Goal: Task Accomplishment & Management: Use online tool/utility

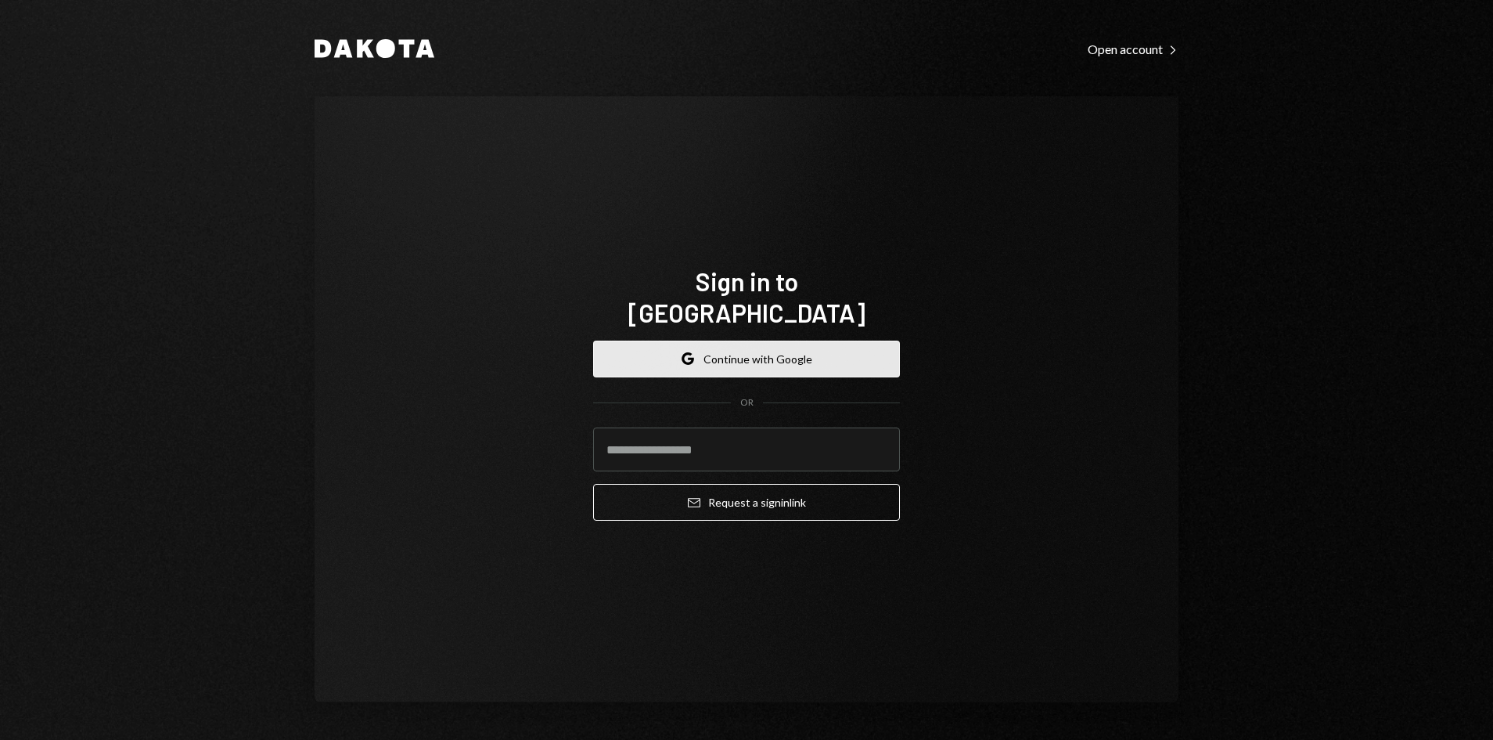
click at [808, 344] on button "Google Continue with Google" at bounding box center [746, 358] width 307 height 37
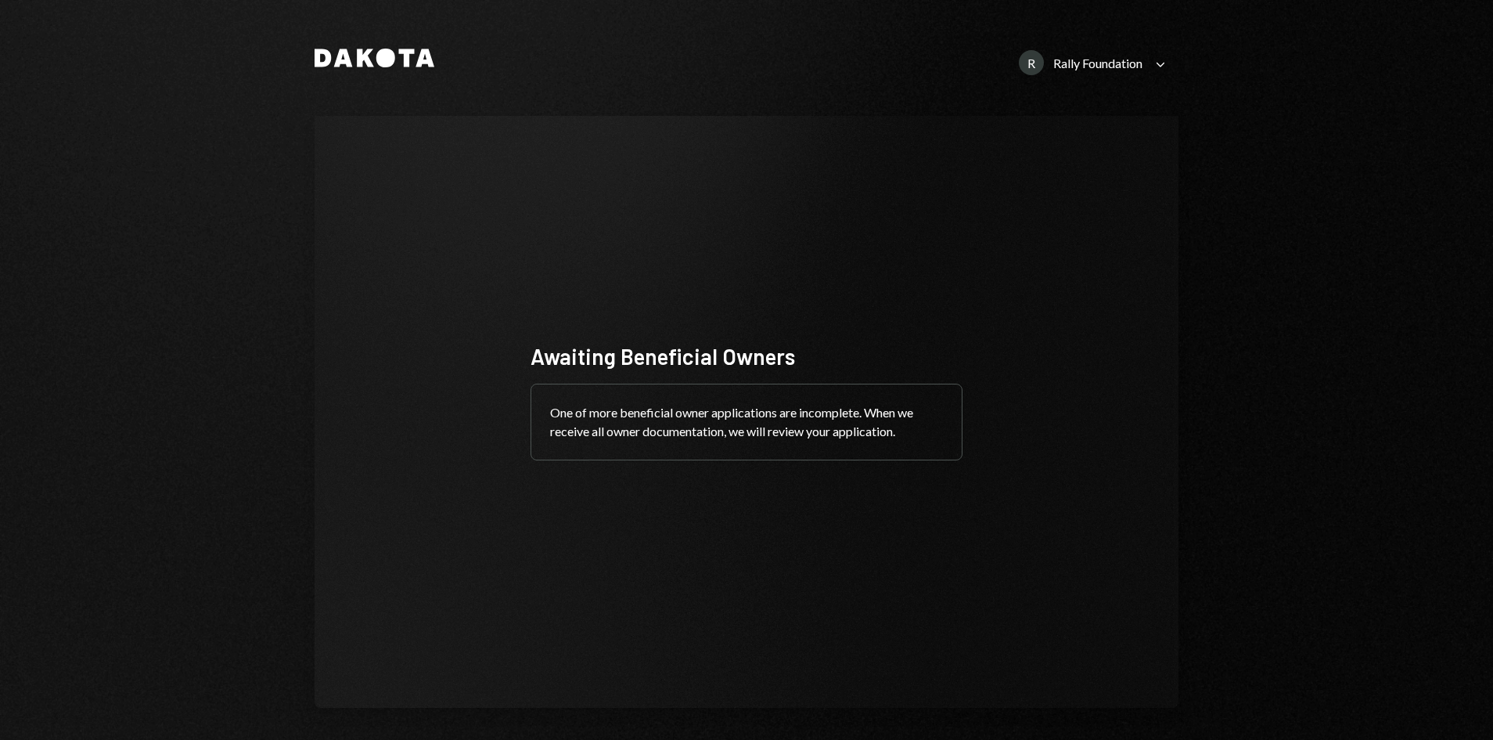
click at [1084, 63] on div "Rally Foundation" at bounding box center [1097, 63] width 89 height 15
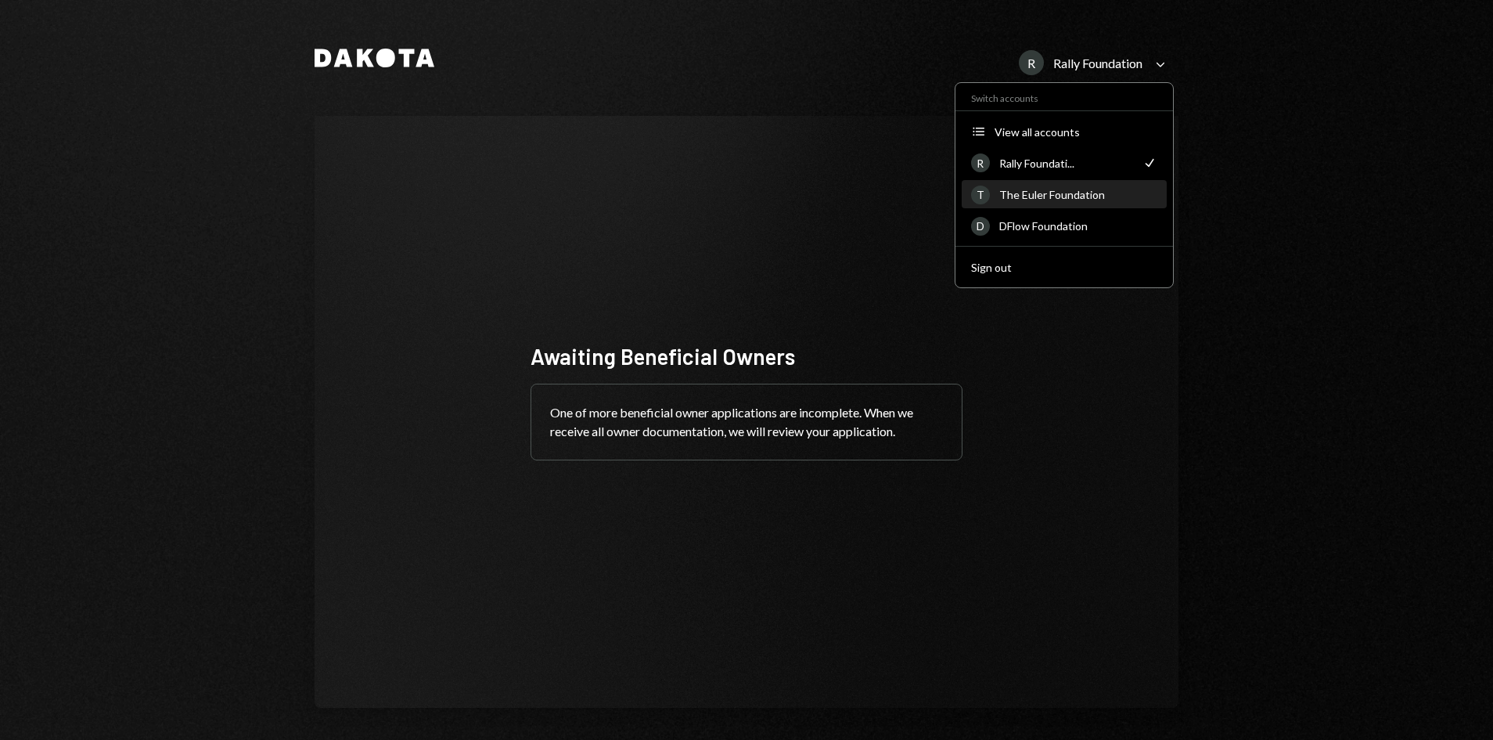
click at [1056, 196] on div "The Euler Foundation" at bounding box center [1078, 194] width 158 height 13
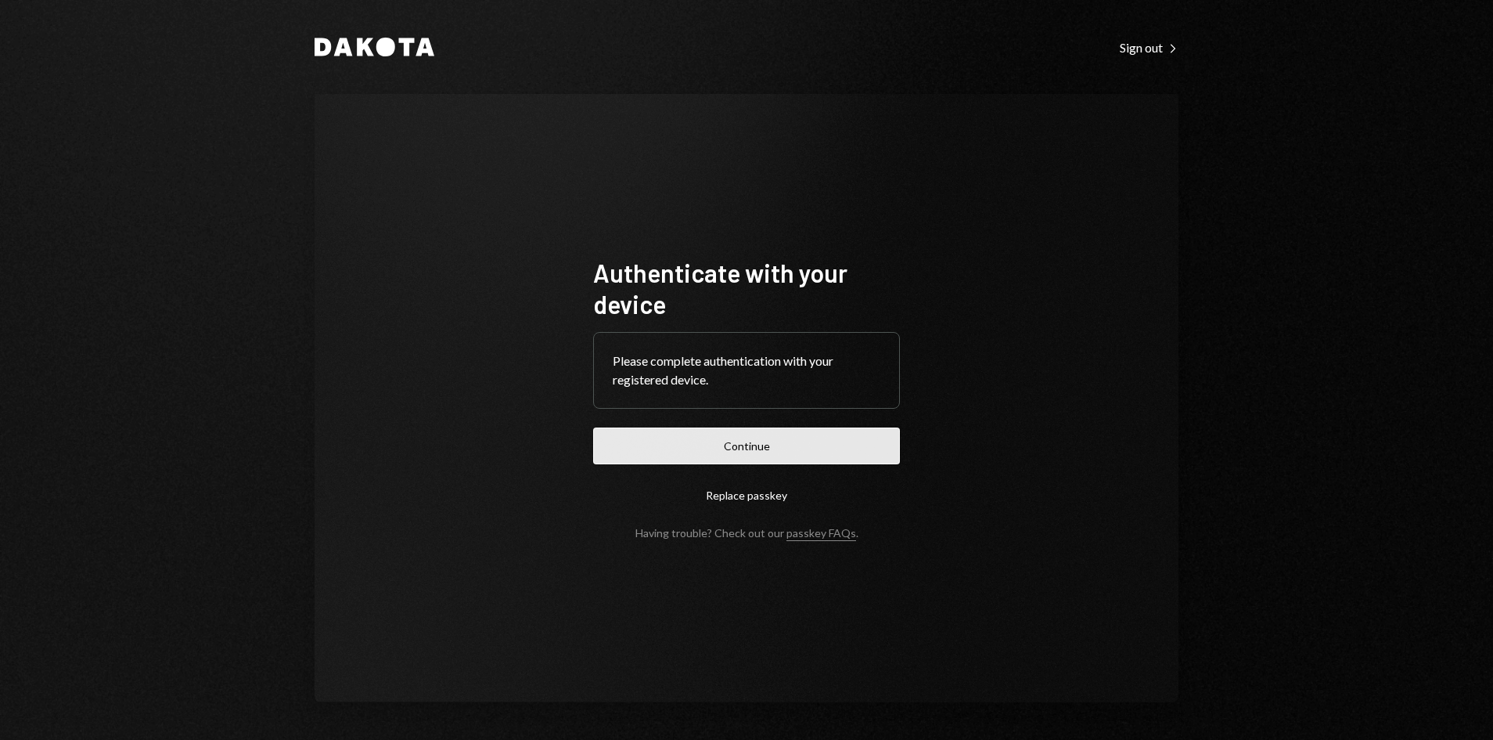
click at [801, 447] on button "Continue" at bounding box center [746, 445] width 307 height 37
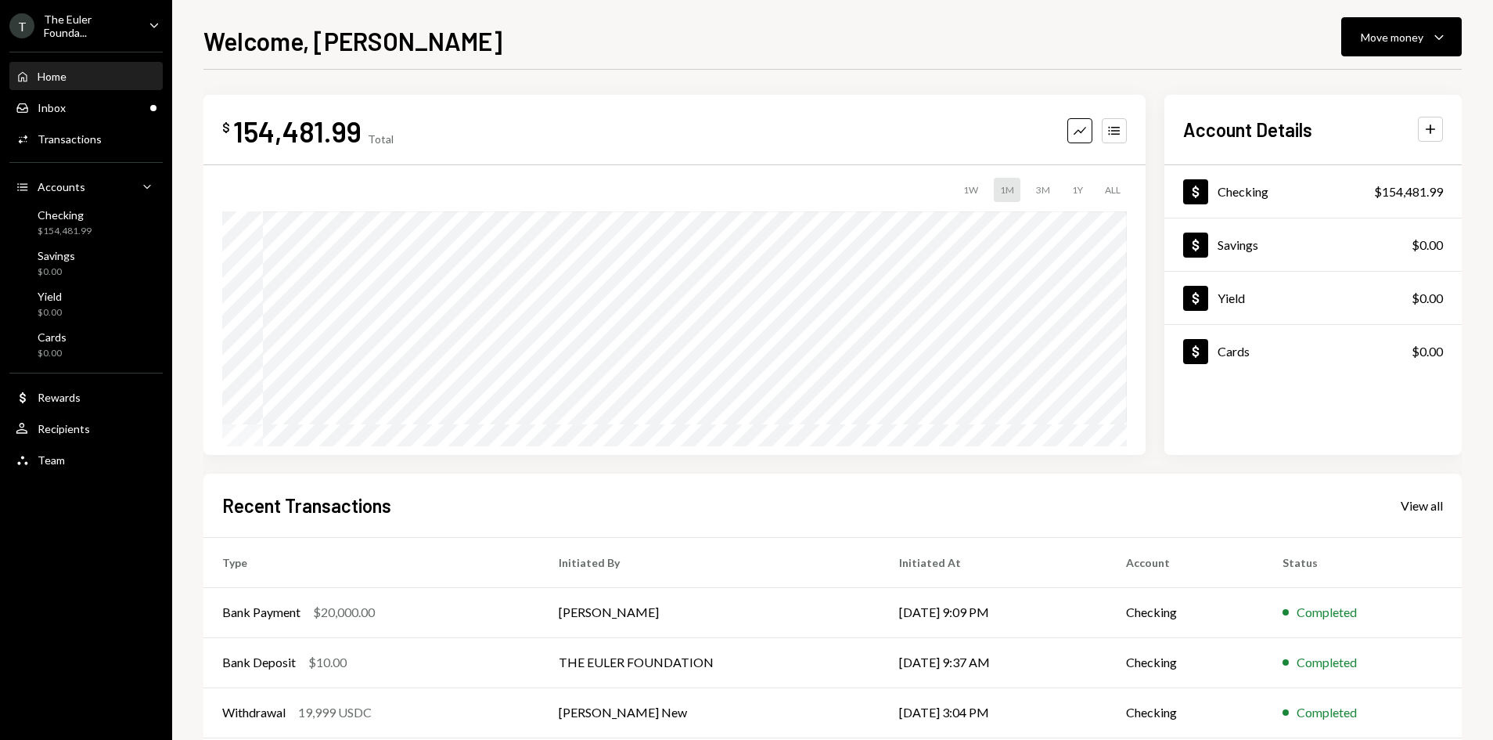
click at [95, 16] on div "T The Euler Founda..." at bounding box center [72, 26] width 127 height 27
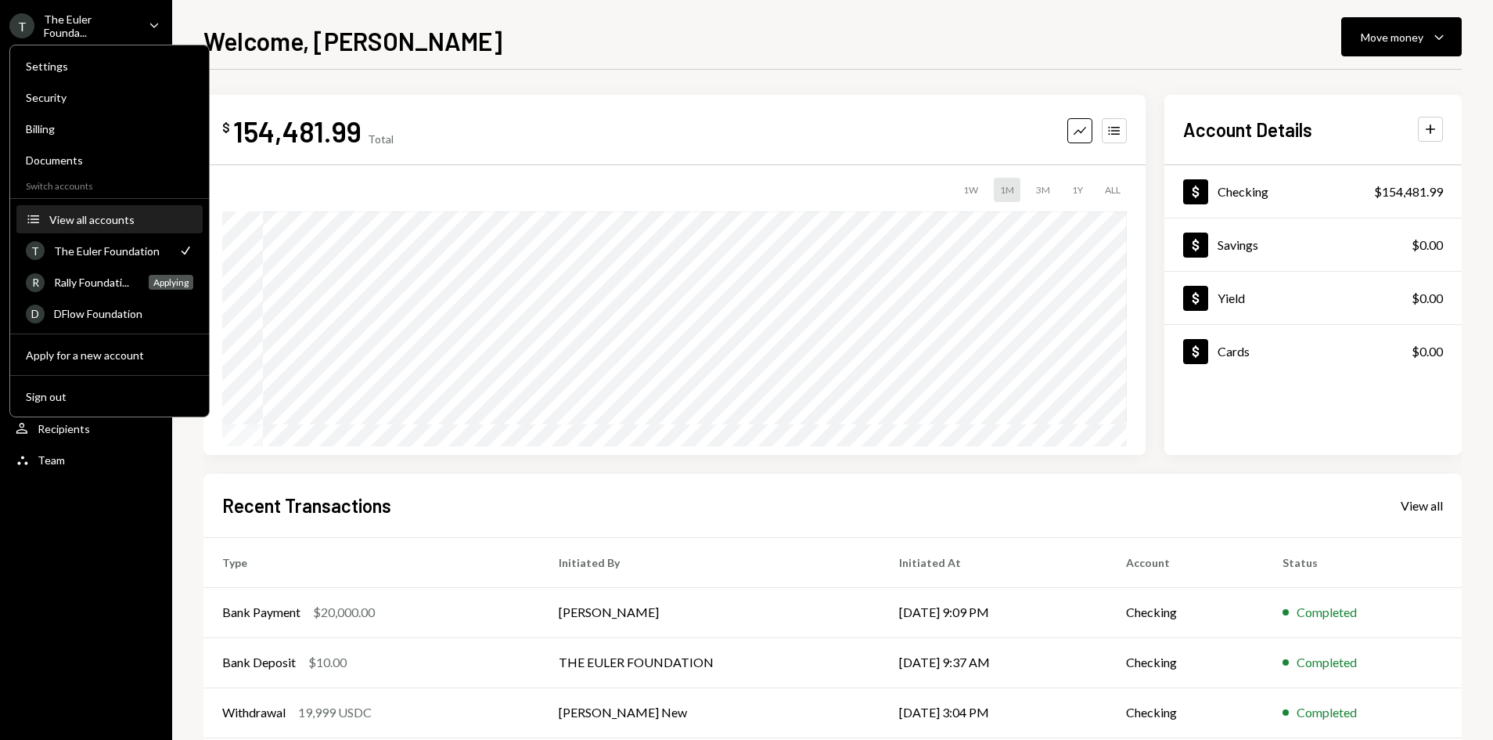
click at [126, 227] on button "Accounts View all accounts" at bounding box center [109, 220] width 186 height 28
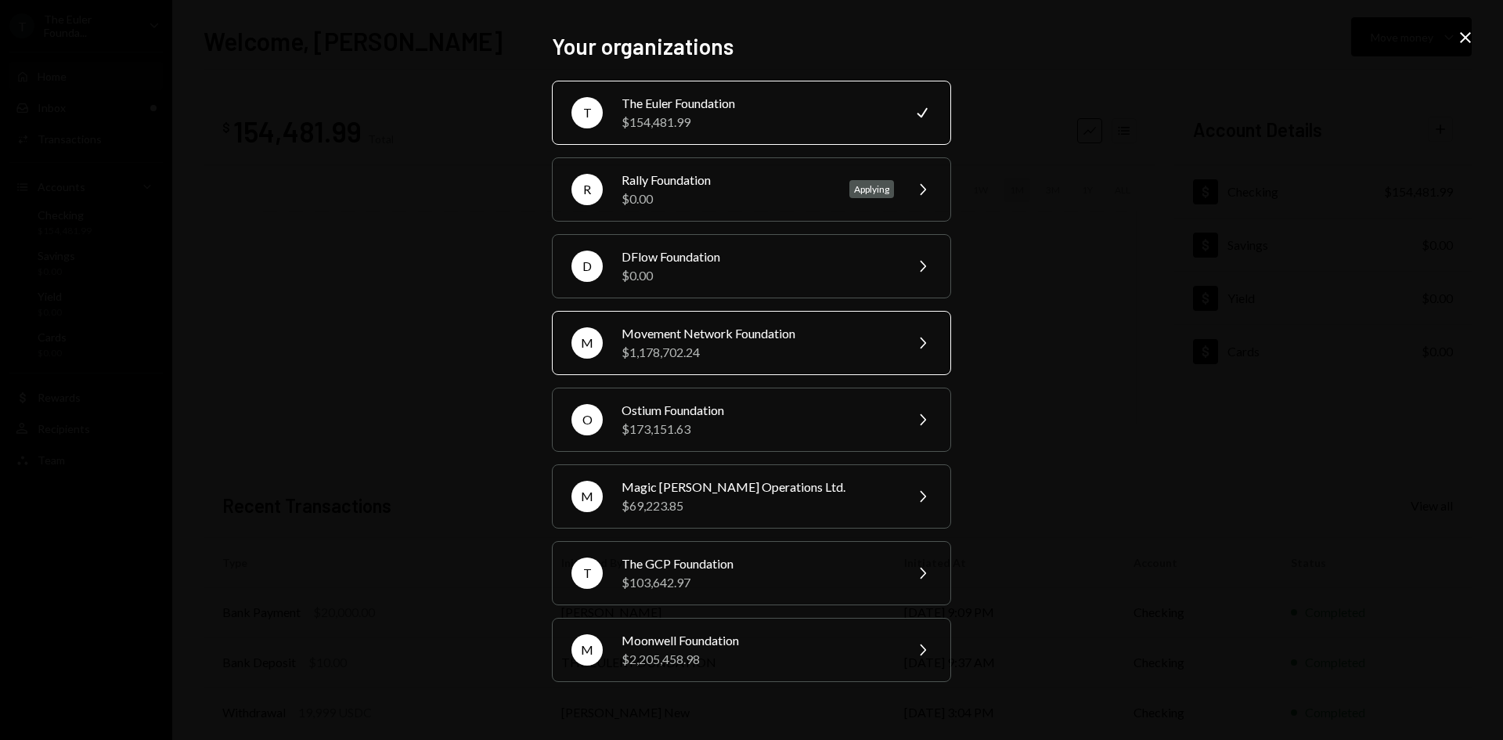
click at [733, 339] on div "Movement Network Foundation" at bounding box center [757, 333] width 272 height 19
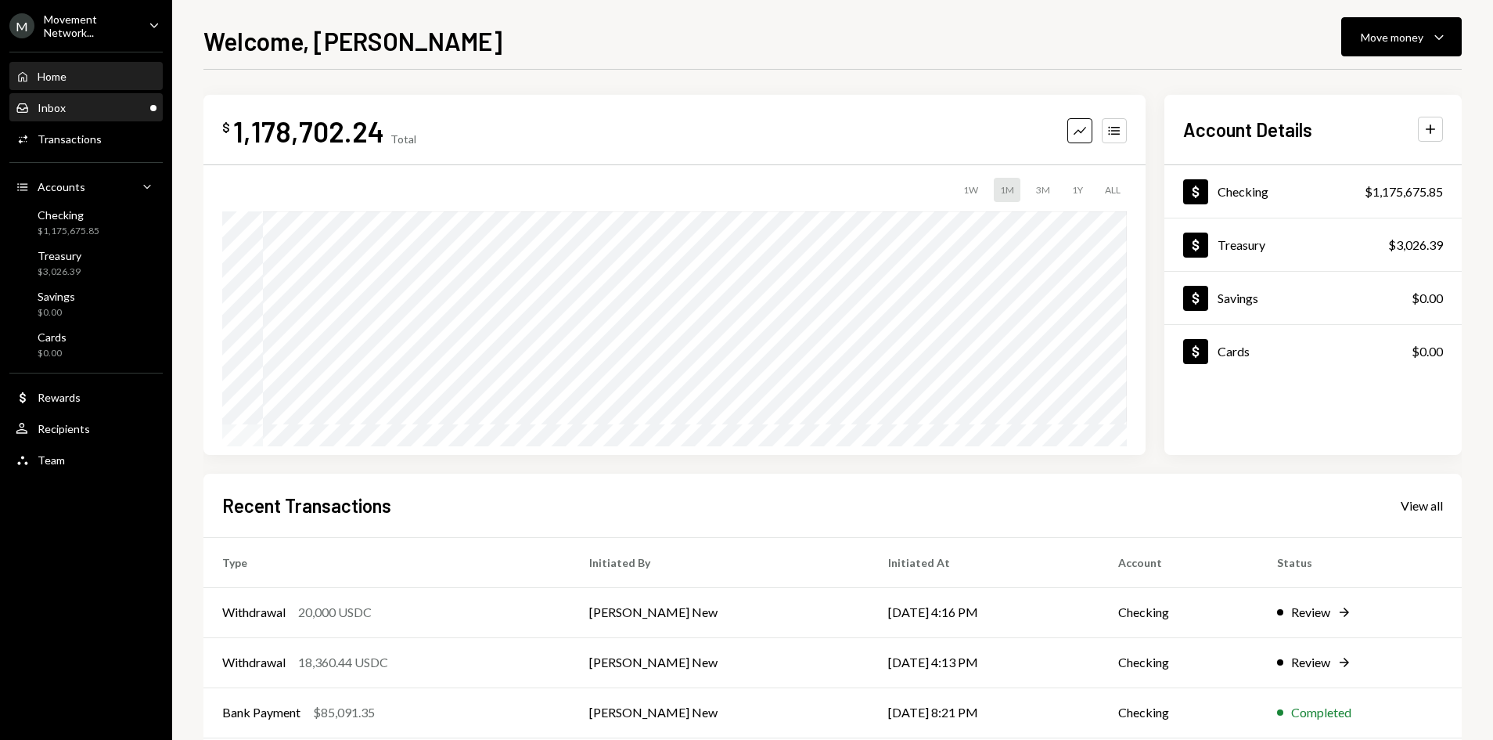
click at [92, 106] on div "Inbox Inbox" at bounding box center [86, 108] width 141 height 14
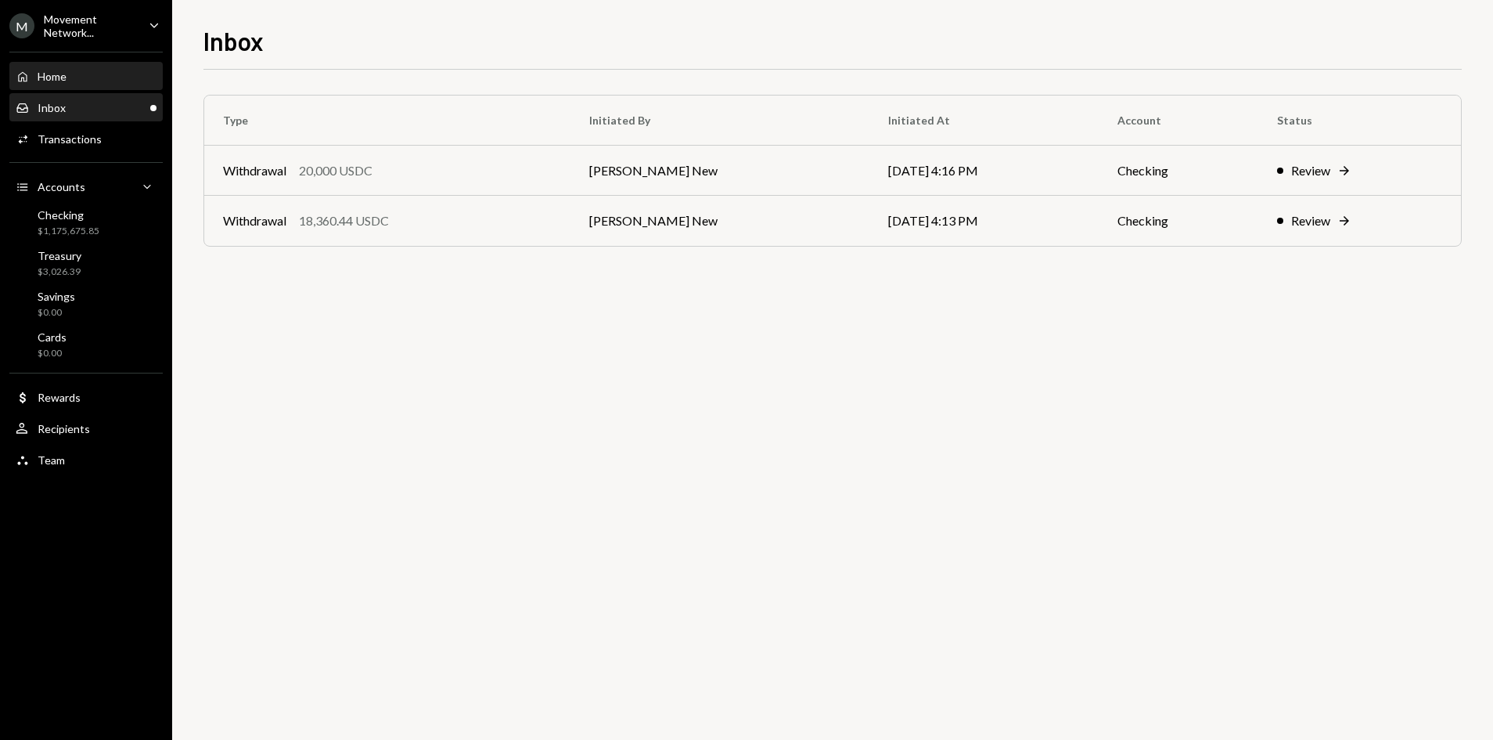
click at [111, 88] on div "Home Home" at bounding box center [86, 76] width 141 height 27
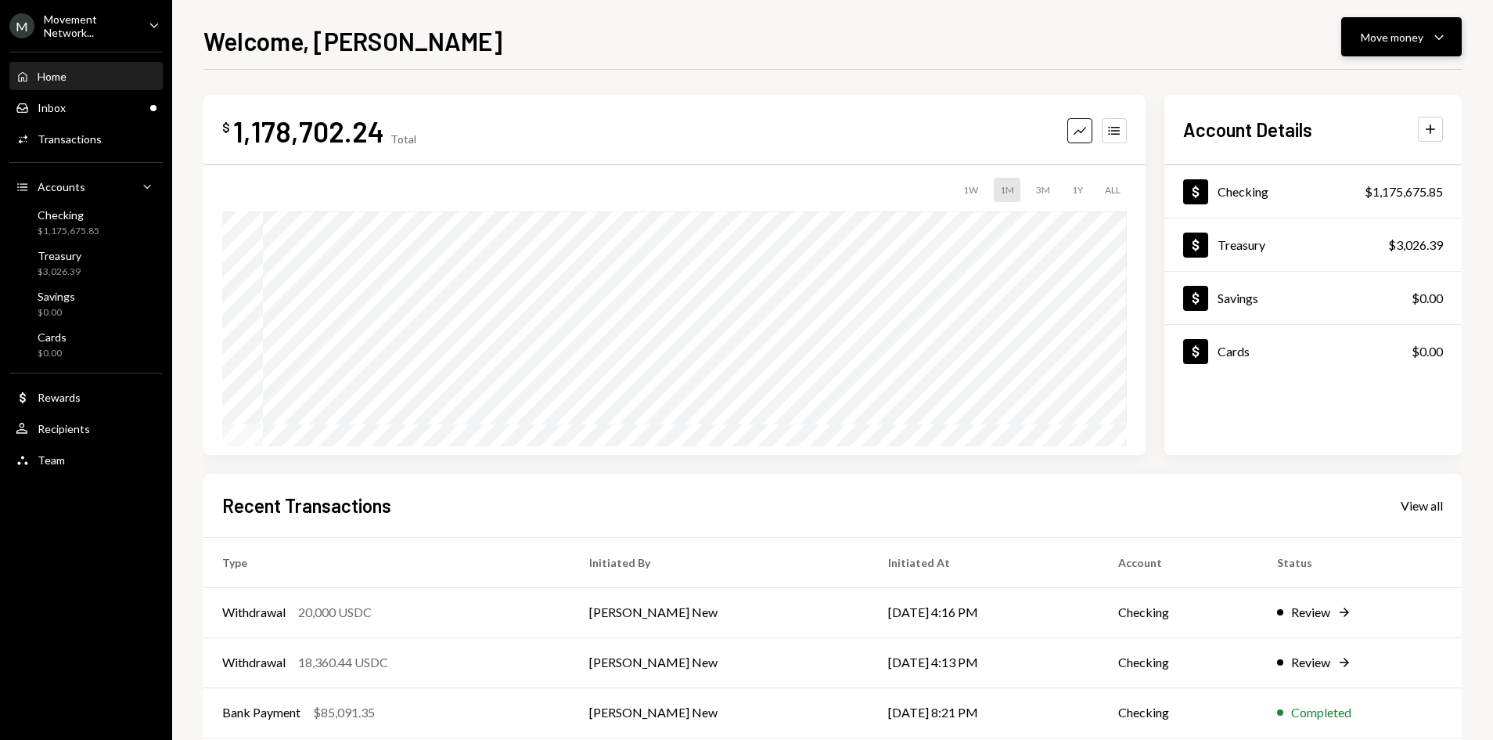
click at [1411, 52] on button "Move money Caret Down" at bounding box center [1401, 36] width 121 height 39
click at [1360, 84] on div "Send" at bounding box center [1389, 84] width 114 height 16
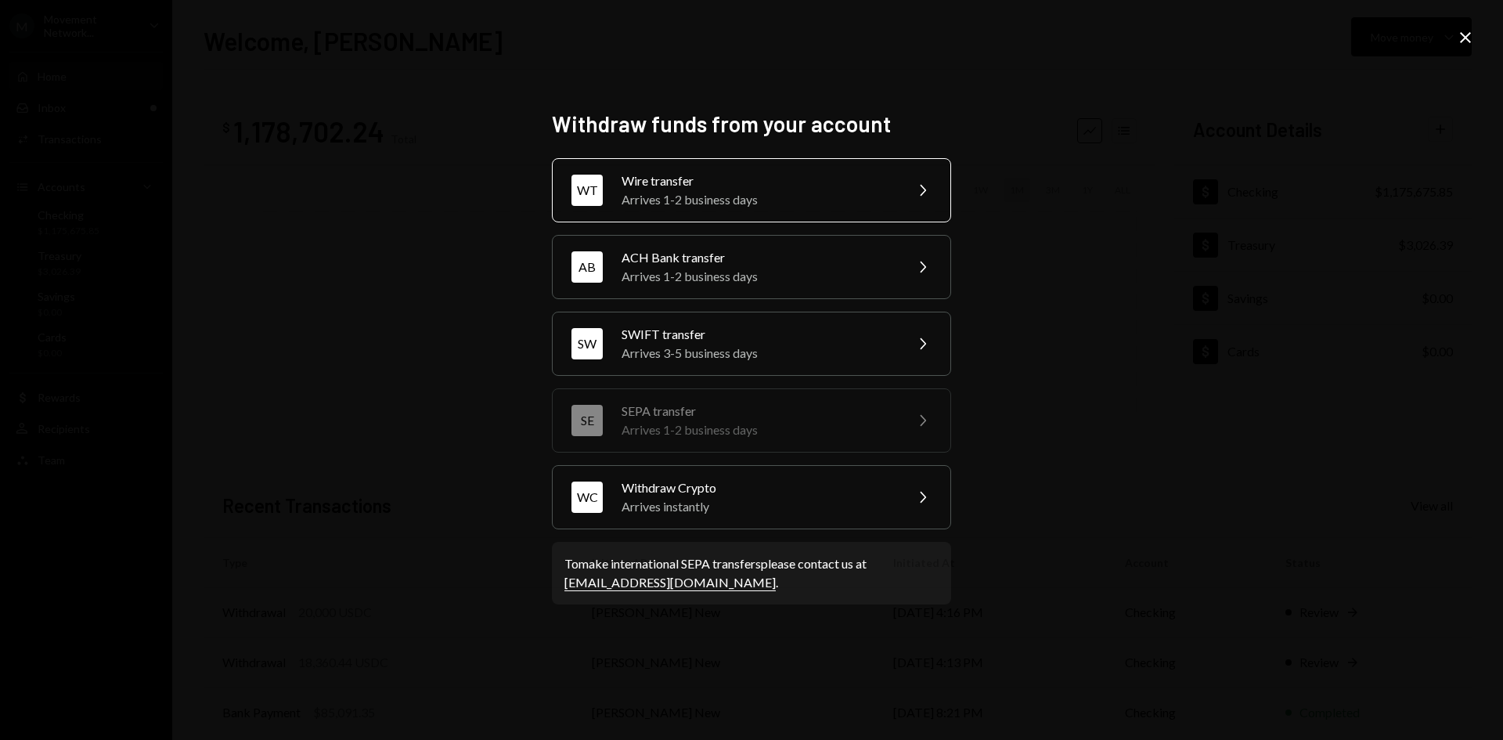
click at [736, 202] on div "Arrives 1-2 business days" at bounding box center [757, 199] width 272 height 19
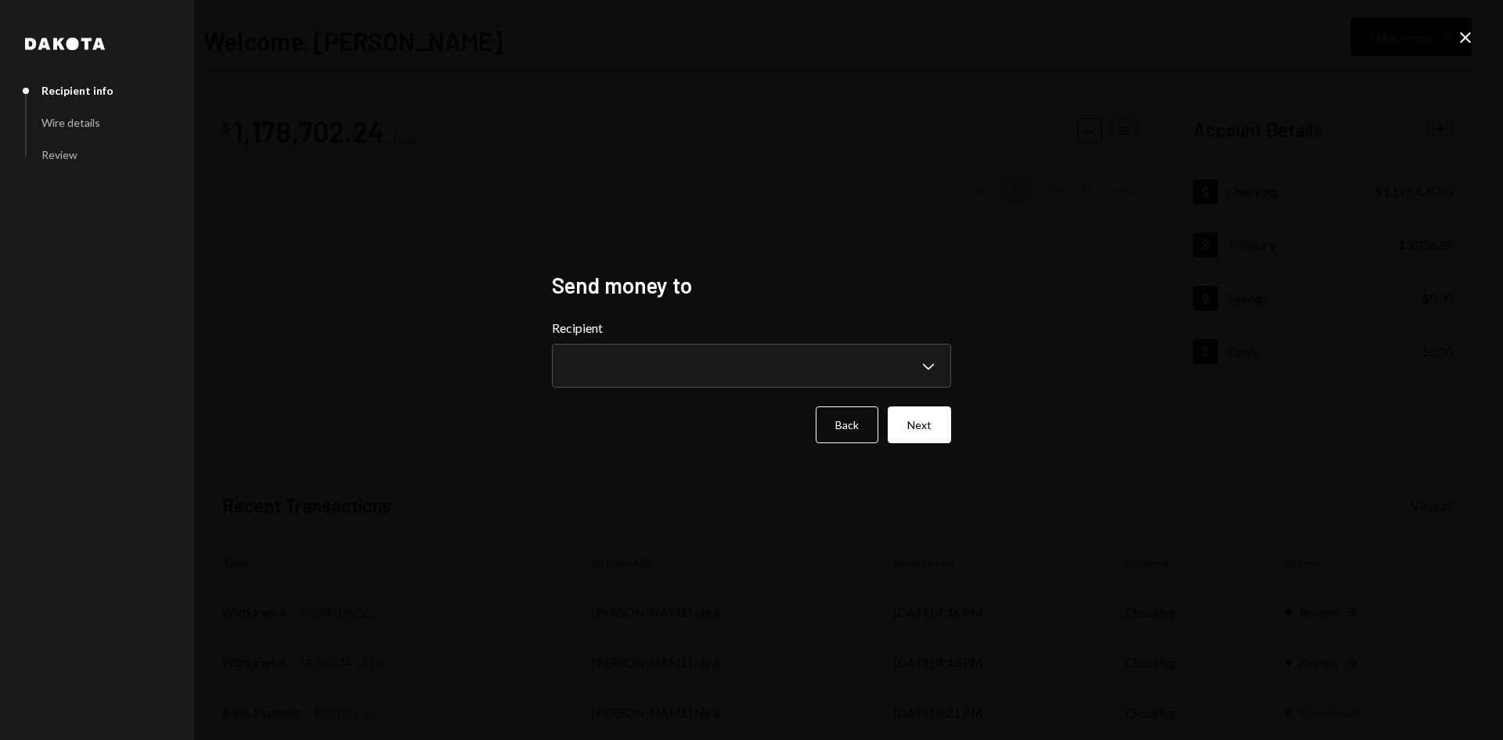
click at [646, 393] on form "**********" at bounding box center [751, 381] width 399 height 124
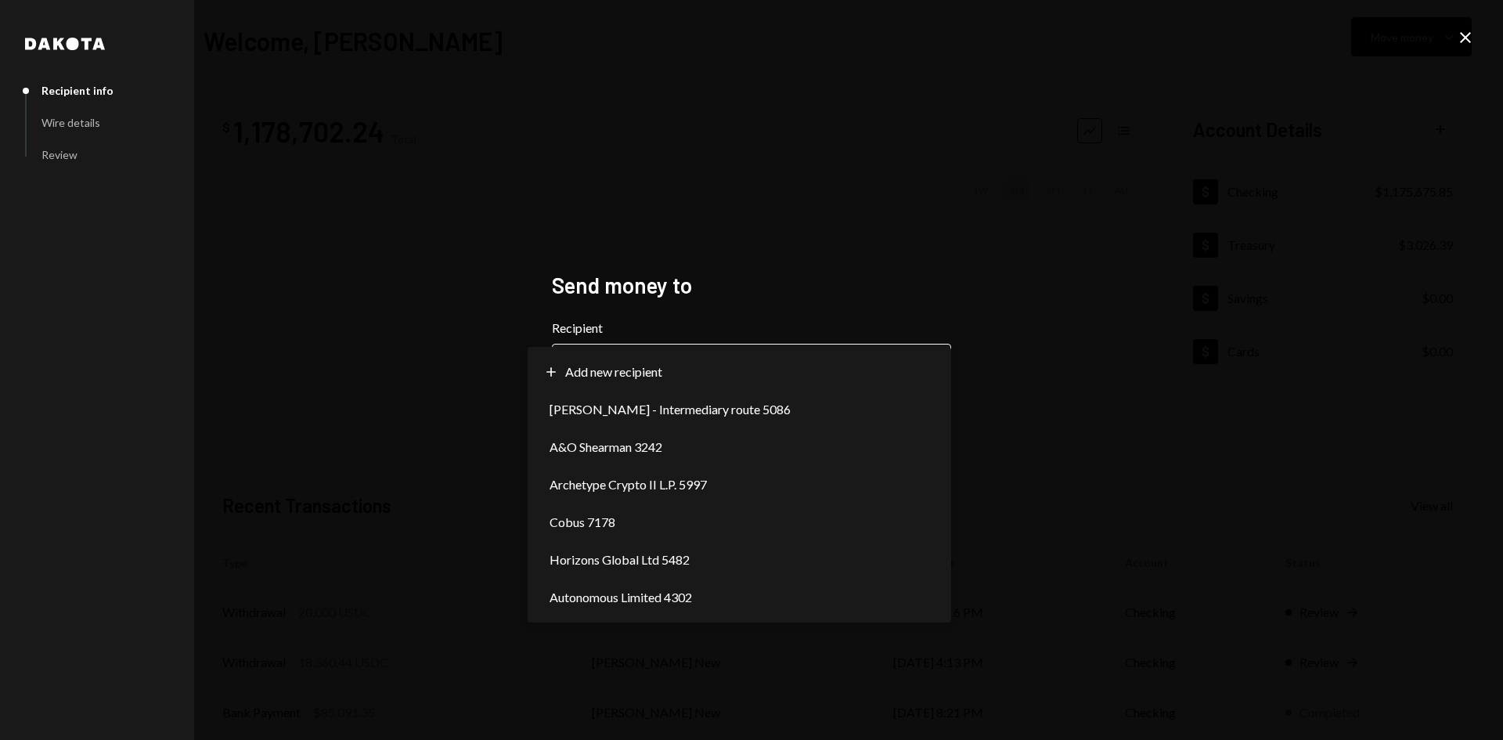
click at [661, 362] on body "**********" at bounding box center [746, 370] width 1493 height 740
select select "**********"
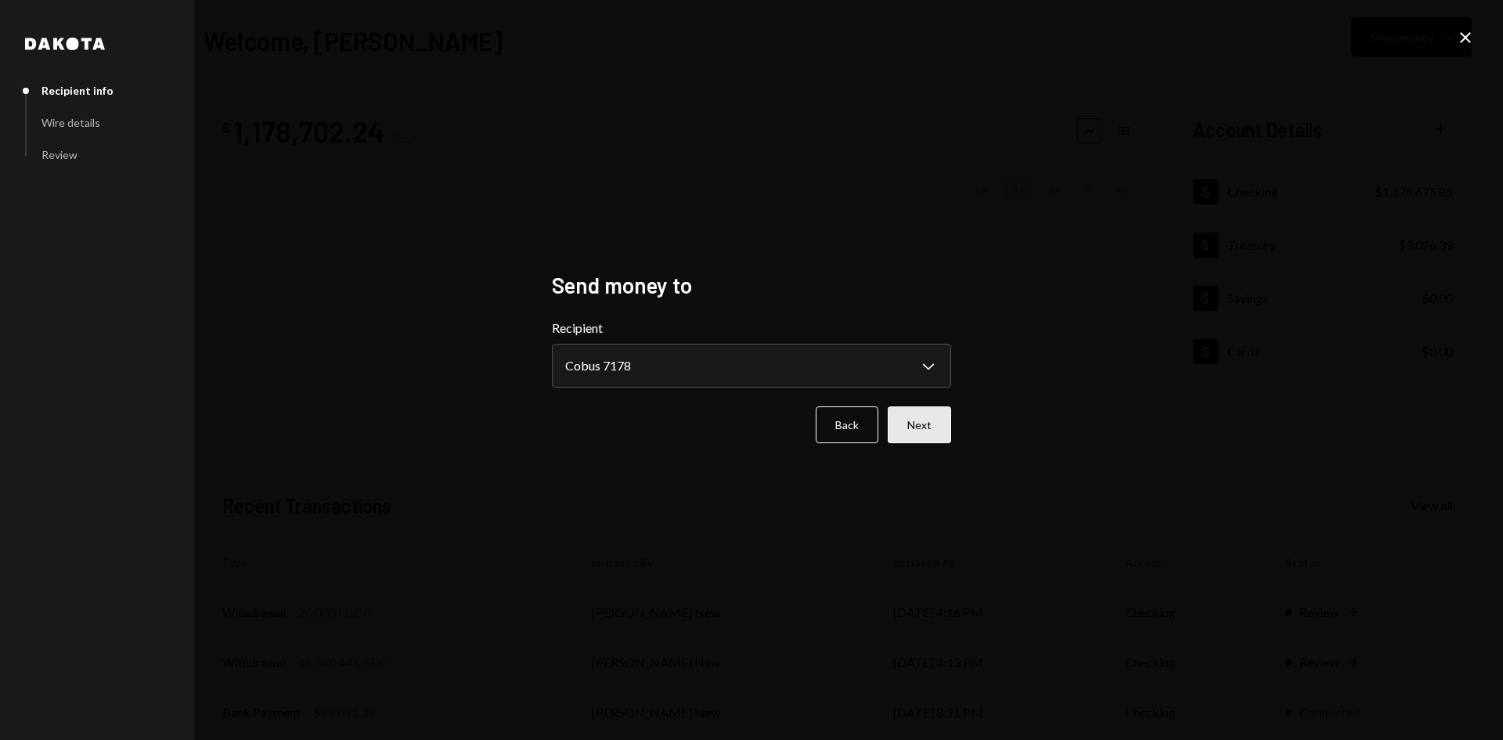
click at [916, 422] on button "Next" at bounding box center [919, 424] width 63 height 37
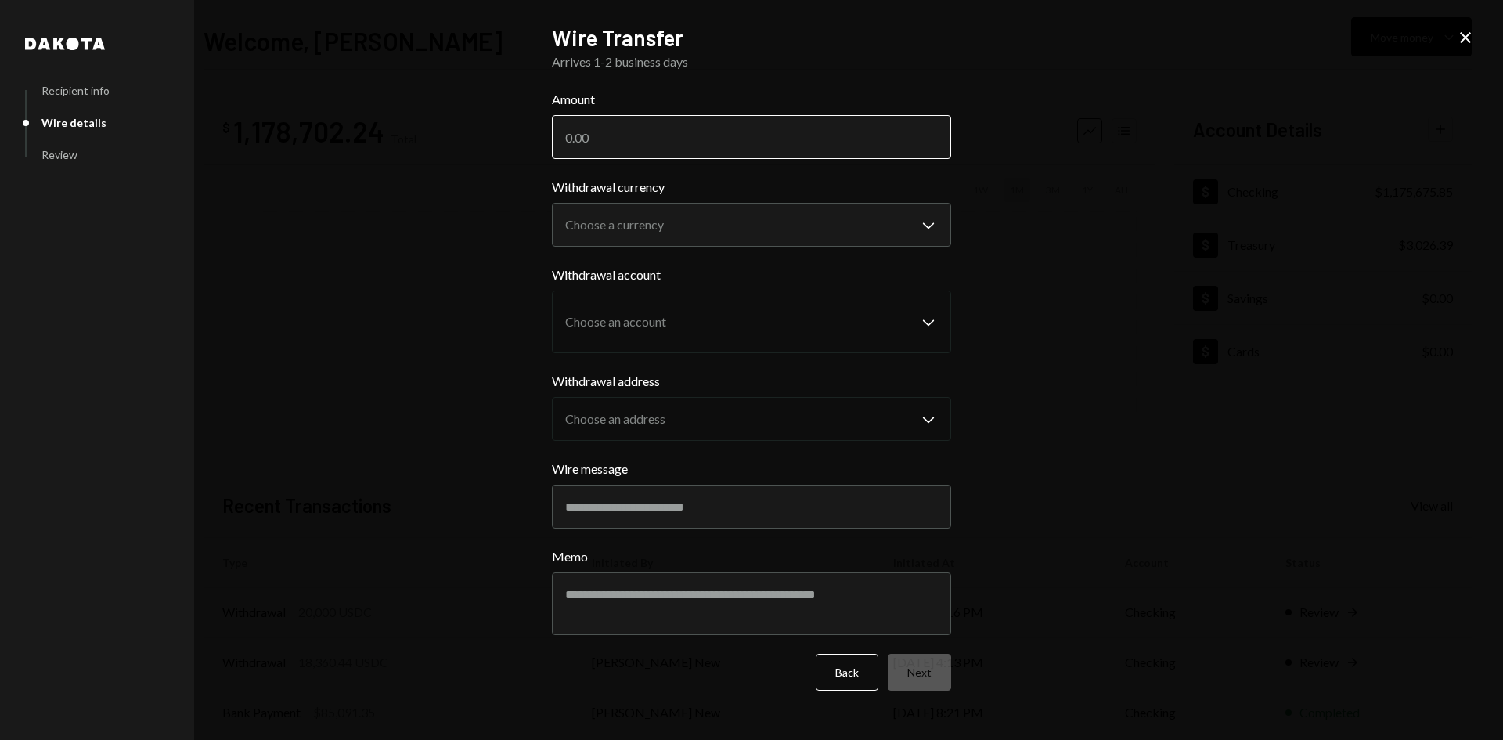
click at [657, 135] on input "Amount" at bounding box center [751, 137] width 399 height 44
type input "349778.84"
click at [627, 218] on body "M Movement Network... Caret Down Home Home Inbox Inbox Activities Transactions …" at bounding box center [746, 370] width 1493 height 740
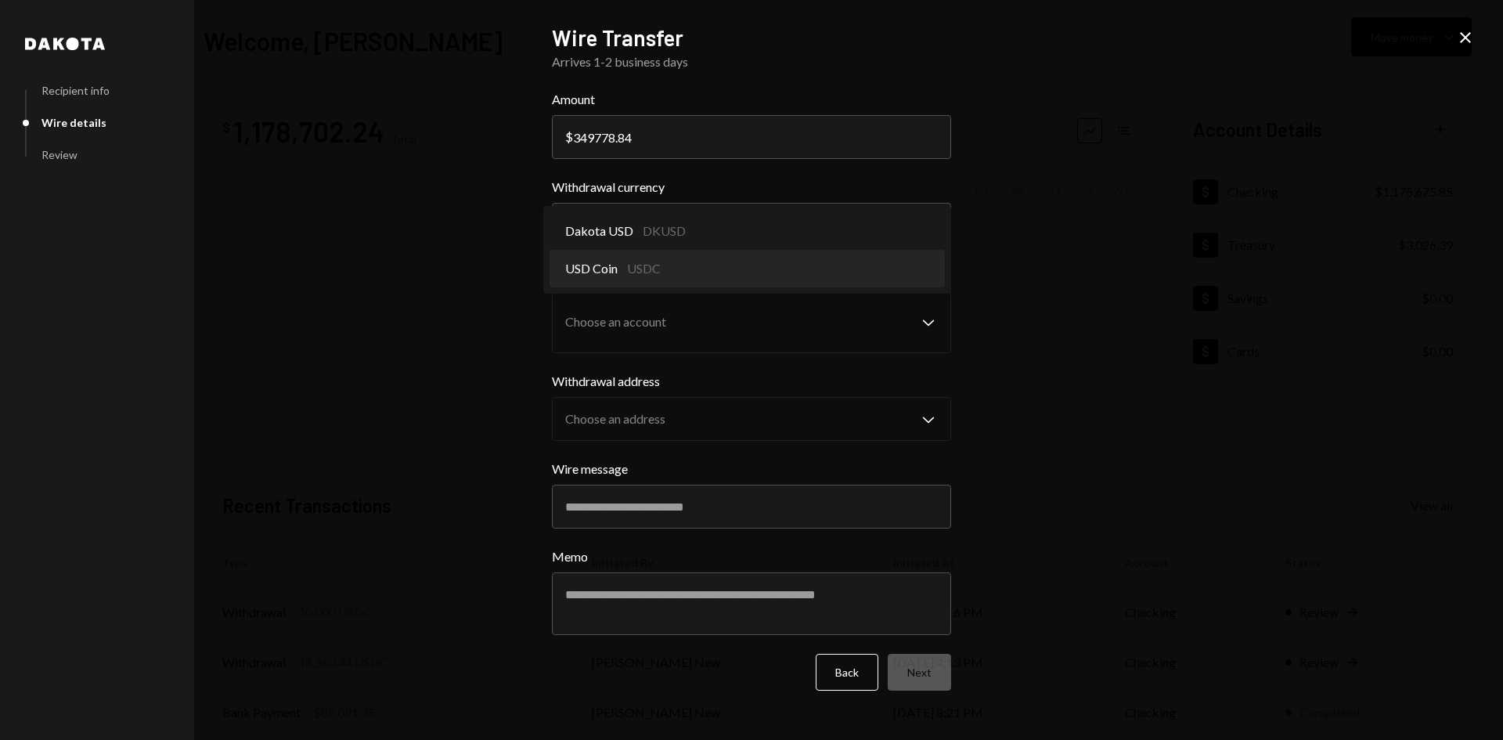
select select "****"
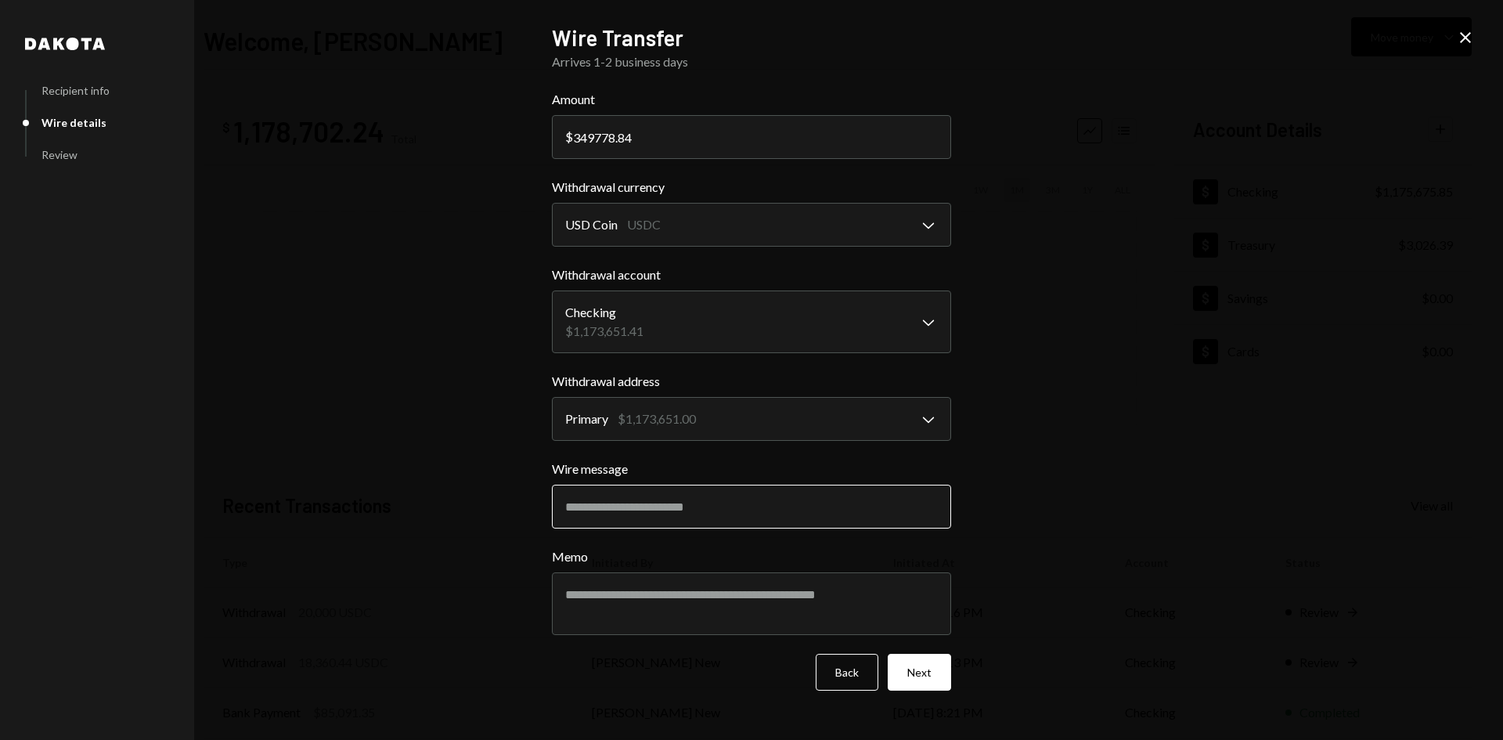
click at [740, 499] on input "Wire message" at bounding box center [751, 506] width 399 height 44
type input "*"
click at [626, 514] on input "**********" at bounding box center [751, 506] width 399 height 44
type input "**********"
click at [913, 673] on button "Next" at bounding box center [919, 672] width 63 height 37
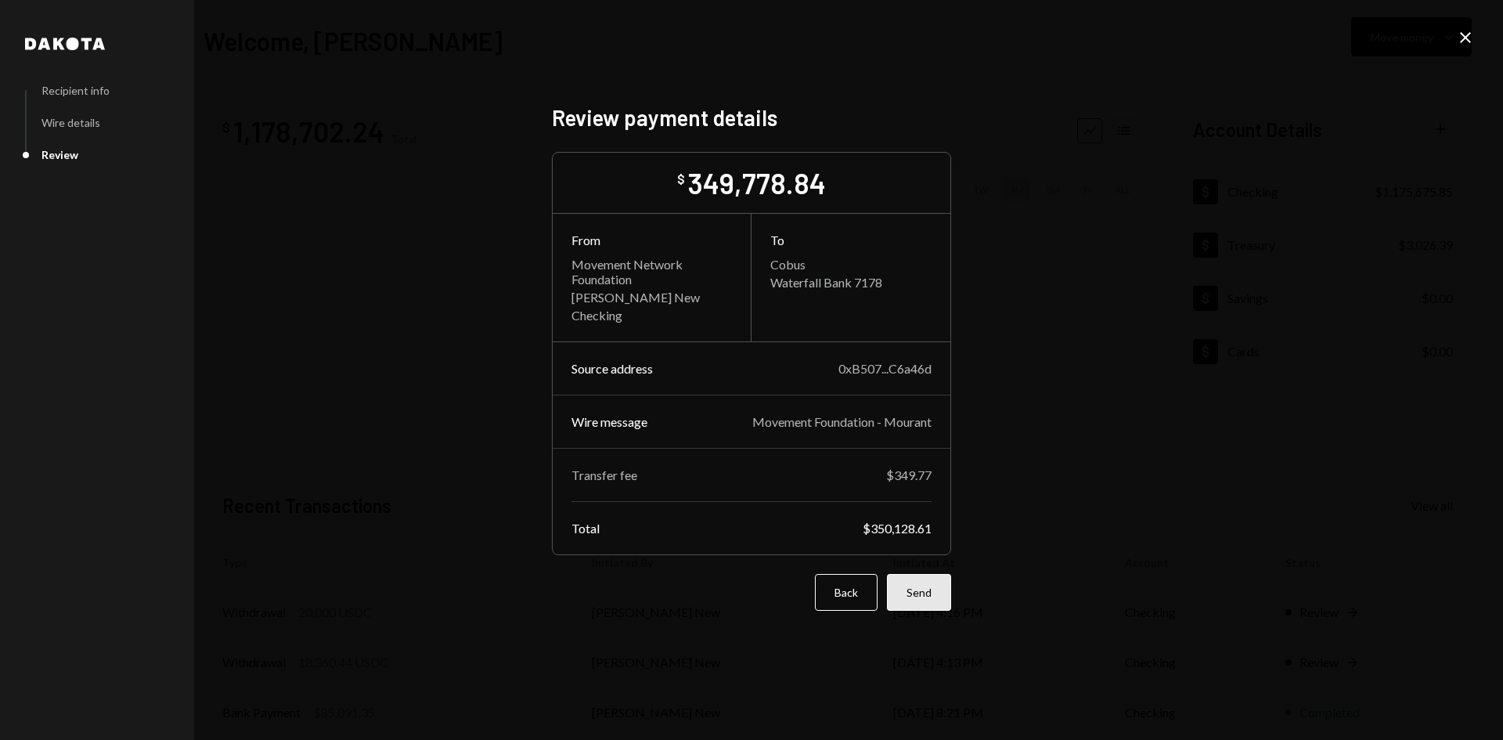
click at [942, 599] on button "Send" at bounding box center [919, 592] width 64 height 37
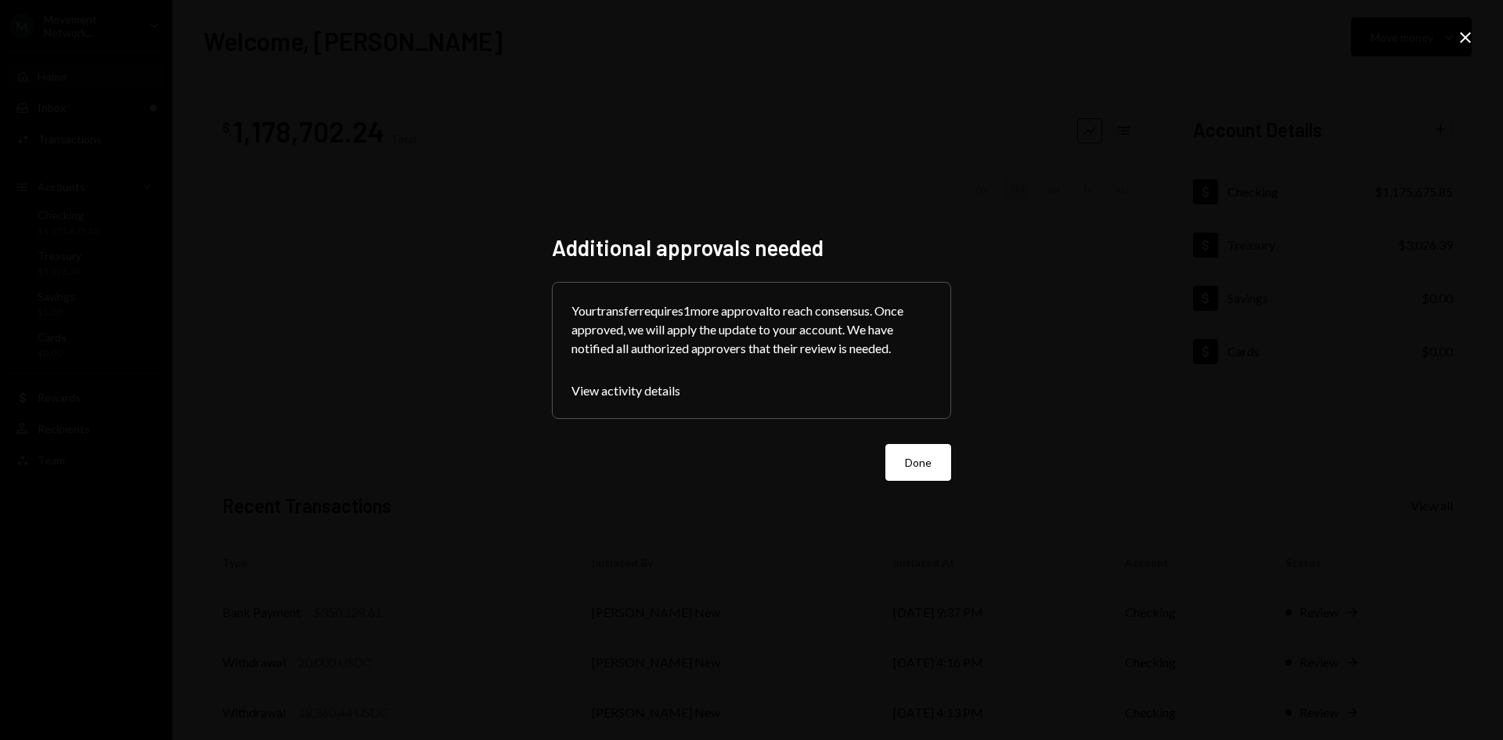
click at [921, 481] on div "Additional approvals needed Your transfer requires 1 more approval to reach con…" at bounding box center [751, 370] width 399 height 272
click at [922, 476] on button "Done" at bounding box center [918, 462] width 66 height 37
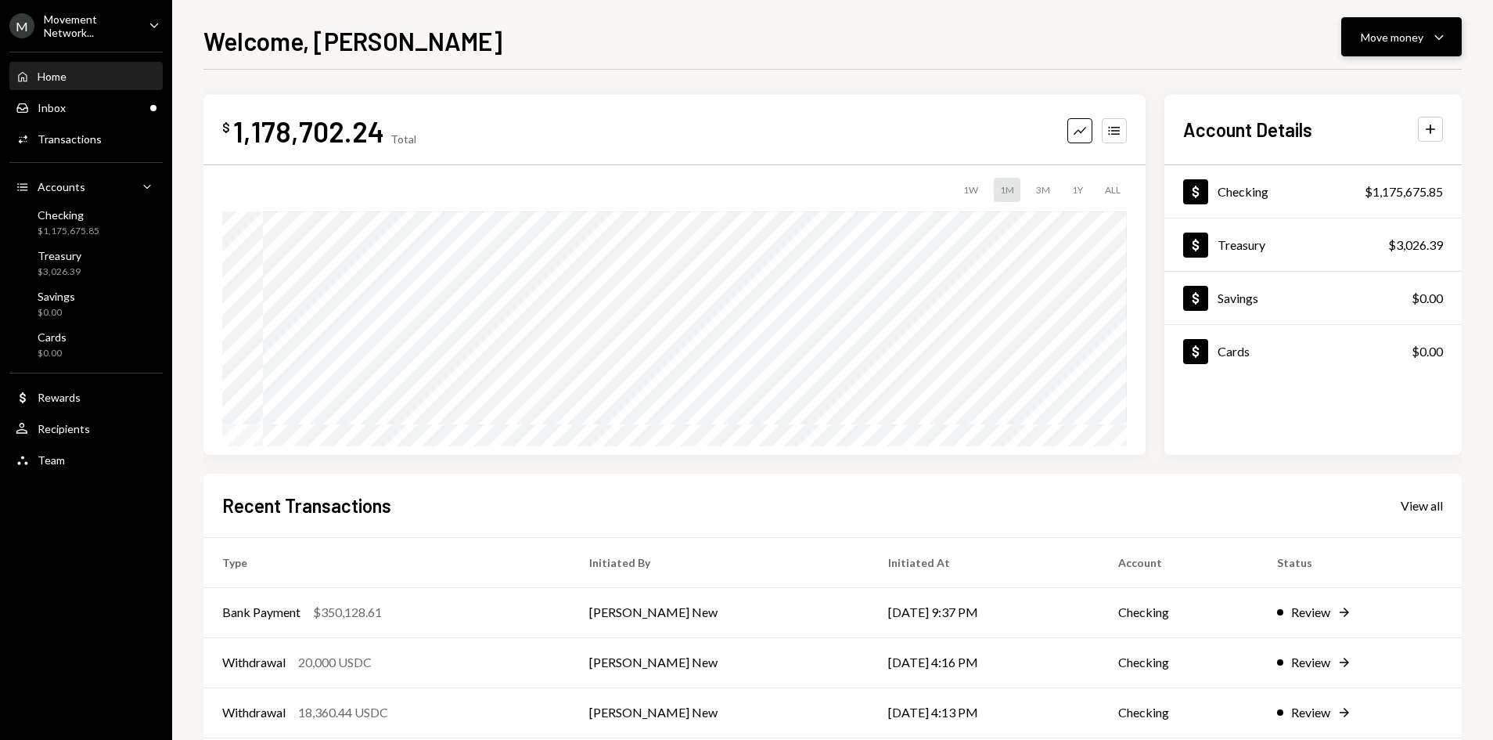
click at [1407, 45] on div "Move money Caret Down" at bounding box center [1401, 36] width 81 height 19
click at [1379, 70] on div "Withdraw Send" at bounding box center [1377, 84] width 157 height 35
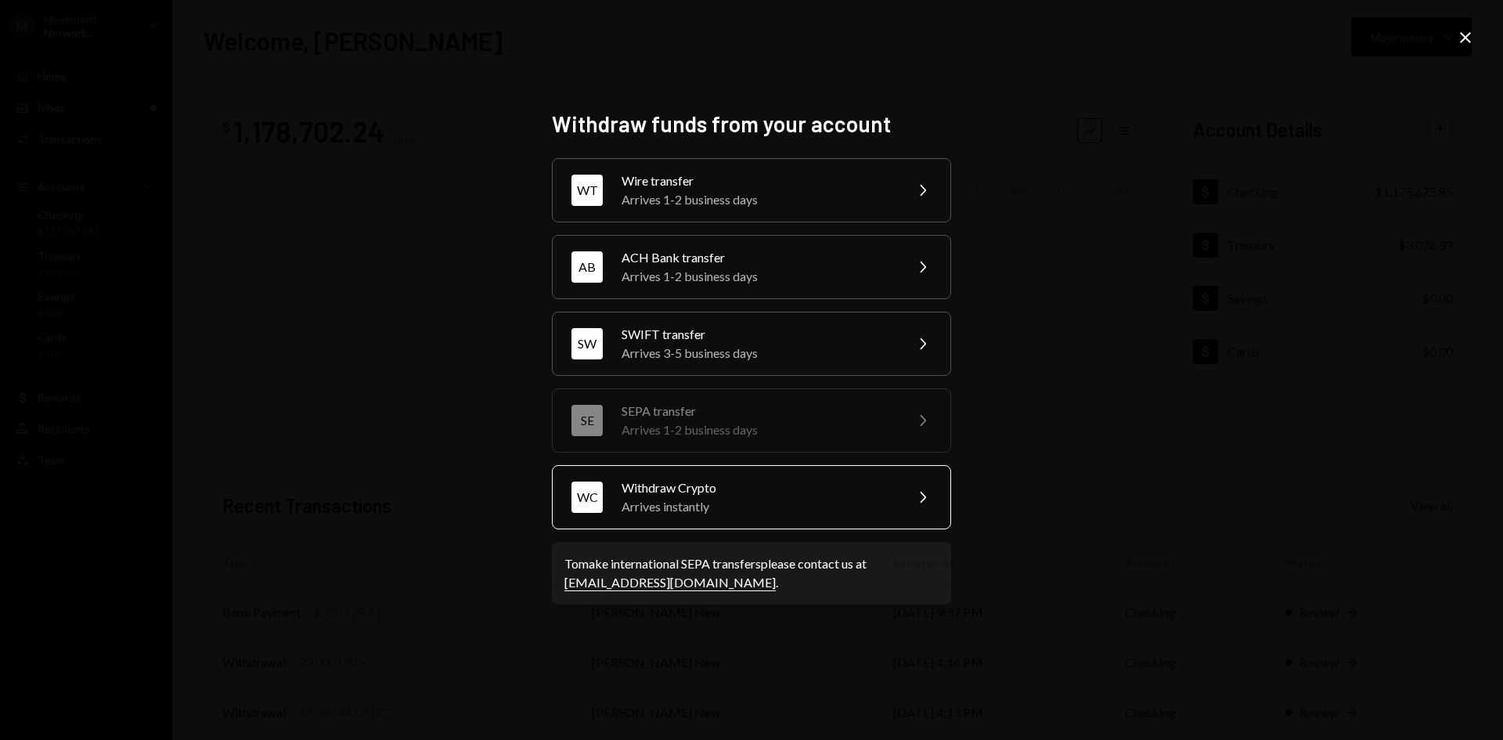
click at [697, 495] on div "Withdraw Crypto" at bounding box center [757, 487] width 272 height 19
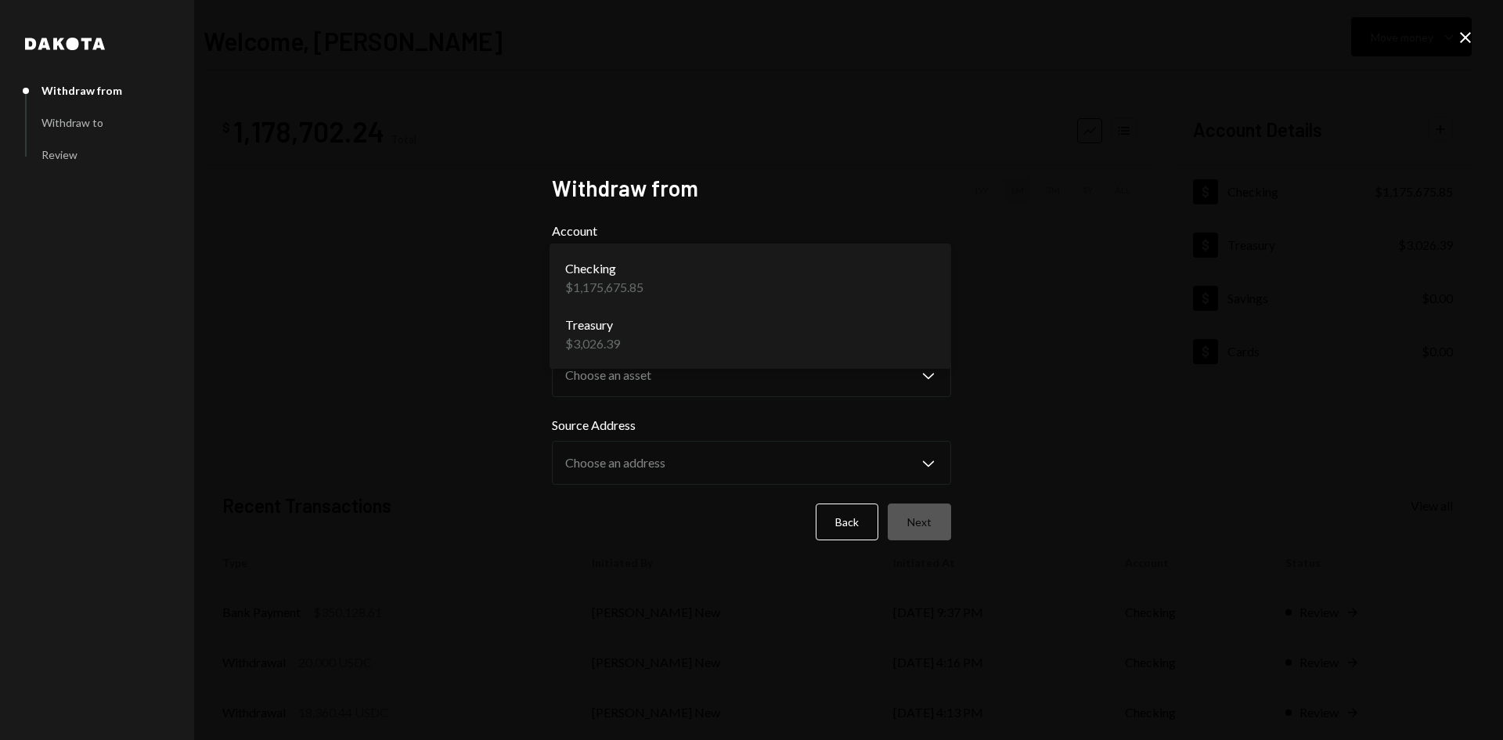
click at [690, 297] on body "M Movement Network... Caret Down Home Home Inbox Inbox Activities Transactions …" at bounding box center [746, 370] width 1493 height 740
click at [1456, 36] on icon "Close" at bounding box center [1465, 37] width 19 height 19
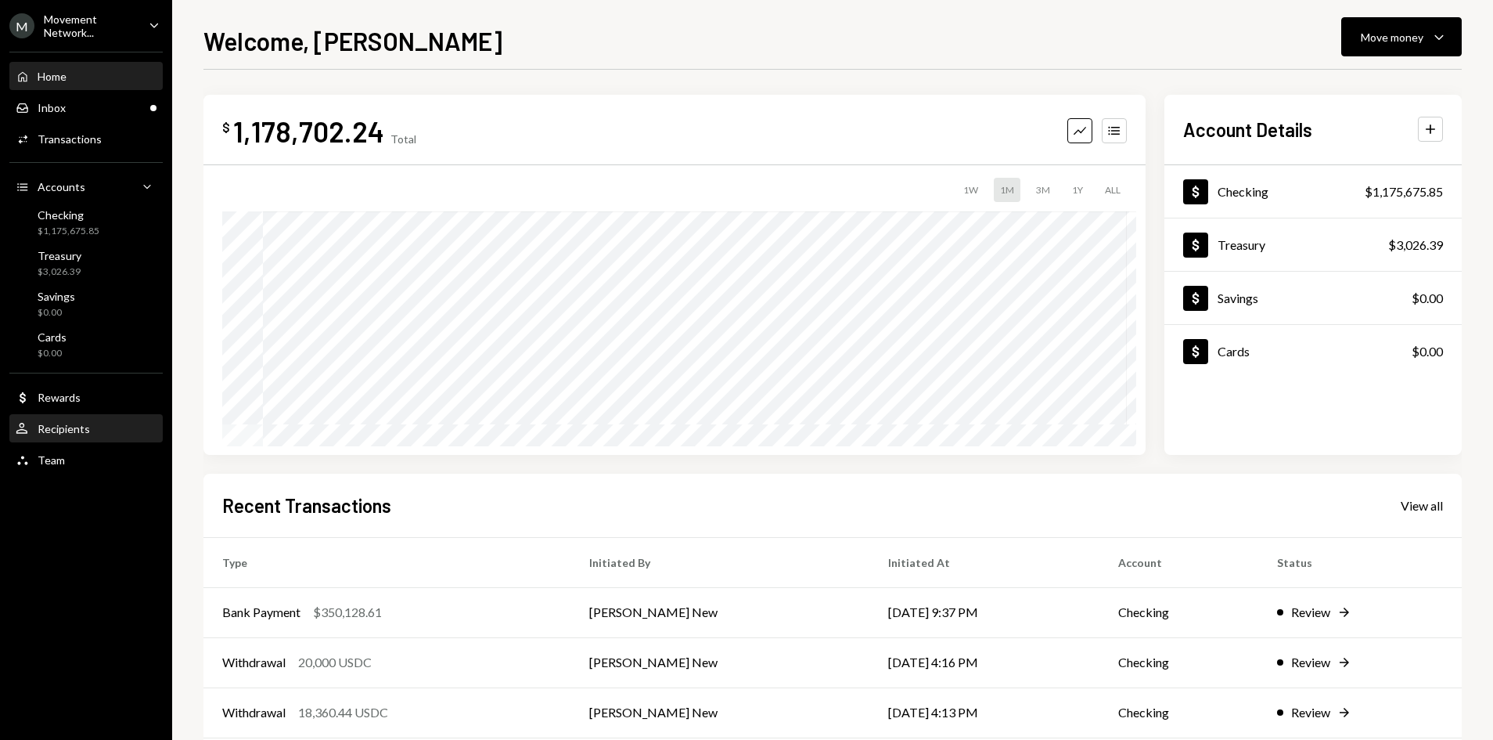
click at [110, 432] on div "User Recipients" at bounding box center [86, 429] width 141 height 14
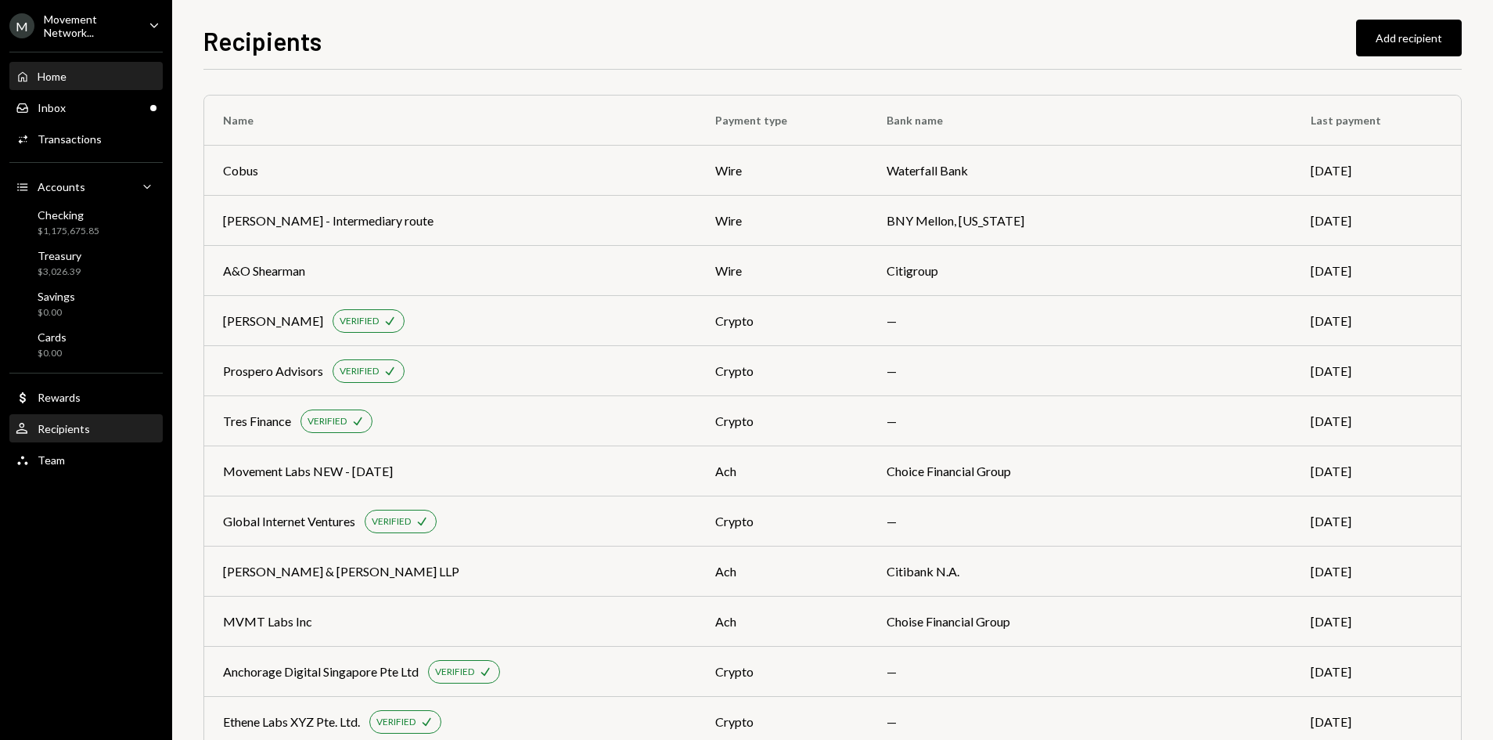
click at [88, 74] on div "Home Home" at bounding box center [86, 77] width 141 height 14
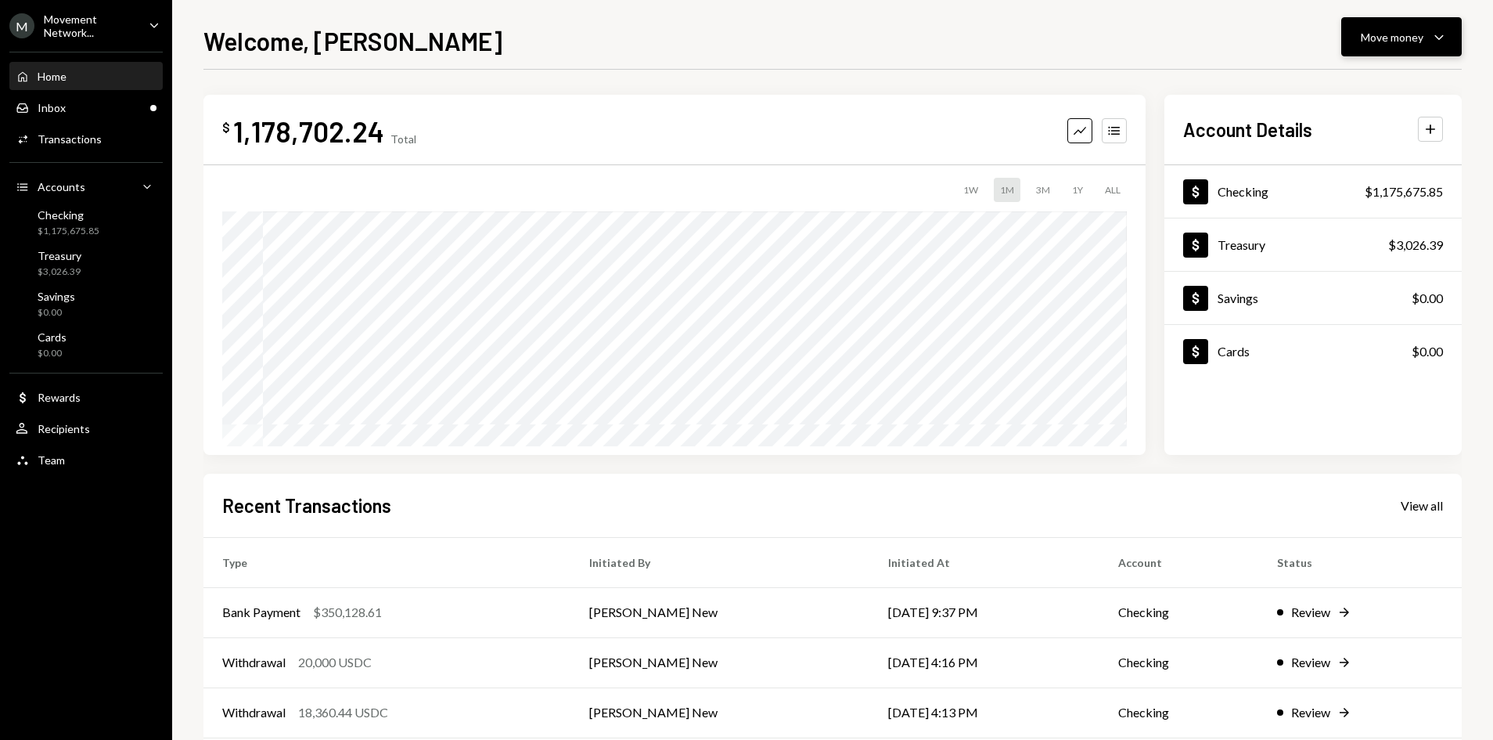
click at [1368, 48] on button "Move money Caret Down" at bounding box center [1401, 36] width 121 height 39
click at [1340, 79] on div "Send" at bounding box center [1389, 84] width 114 height 16
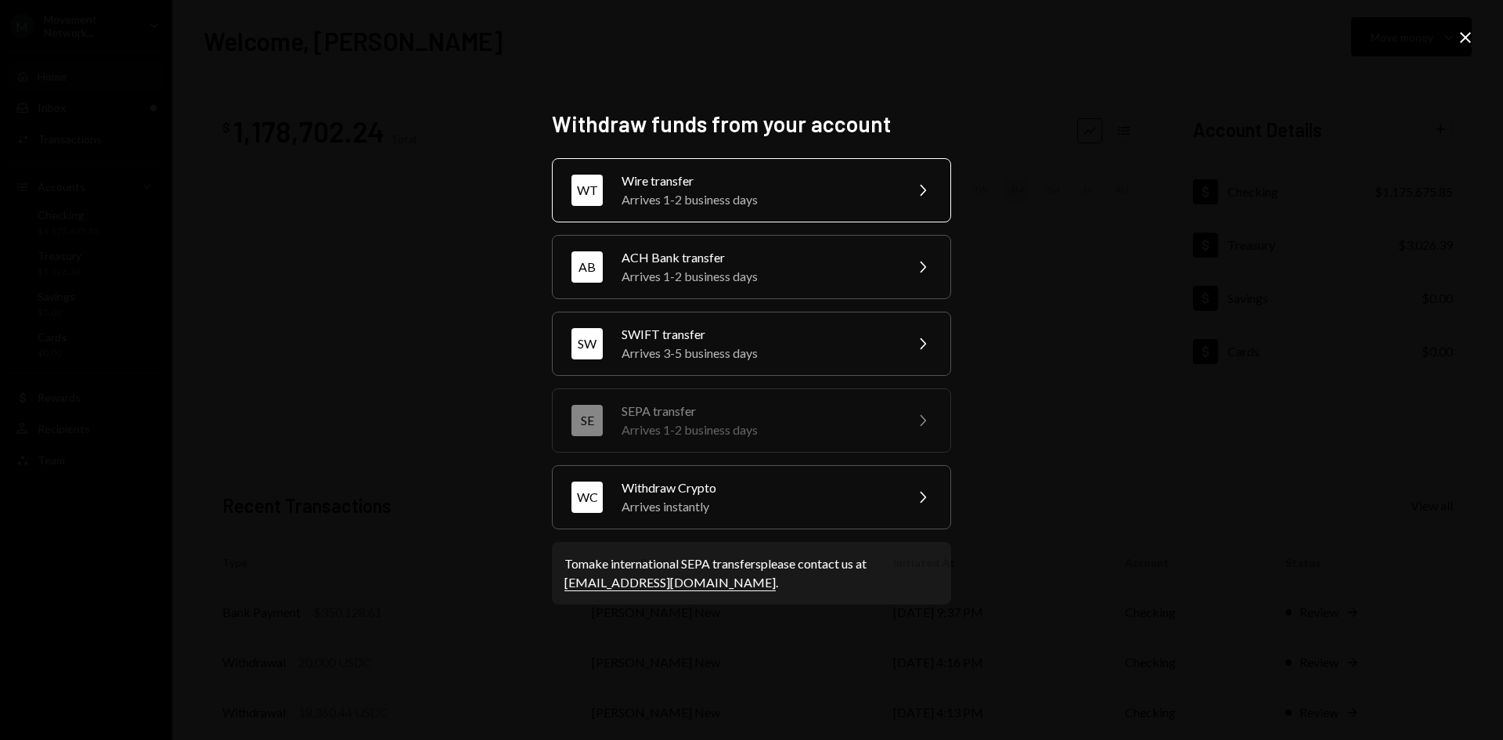
click at [780, 210] on div "WT Wire transfer Arrives 1-2 business days Chevron Right" at bounding box center [751, 190] width 399 height 64
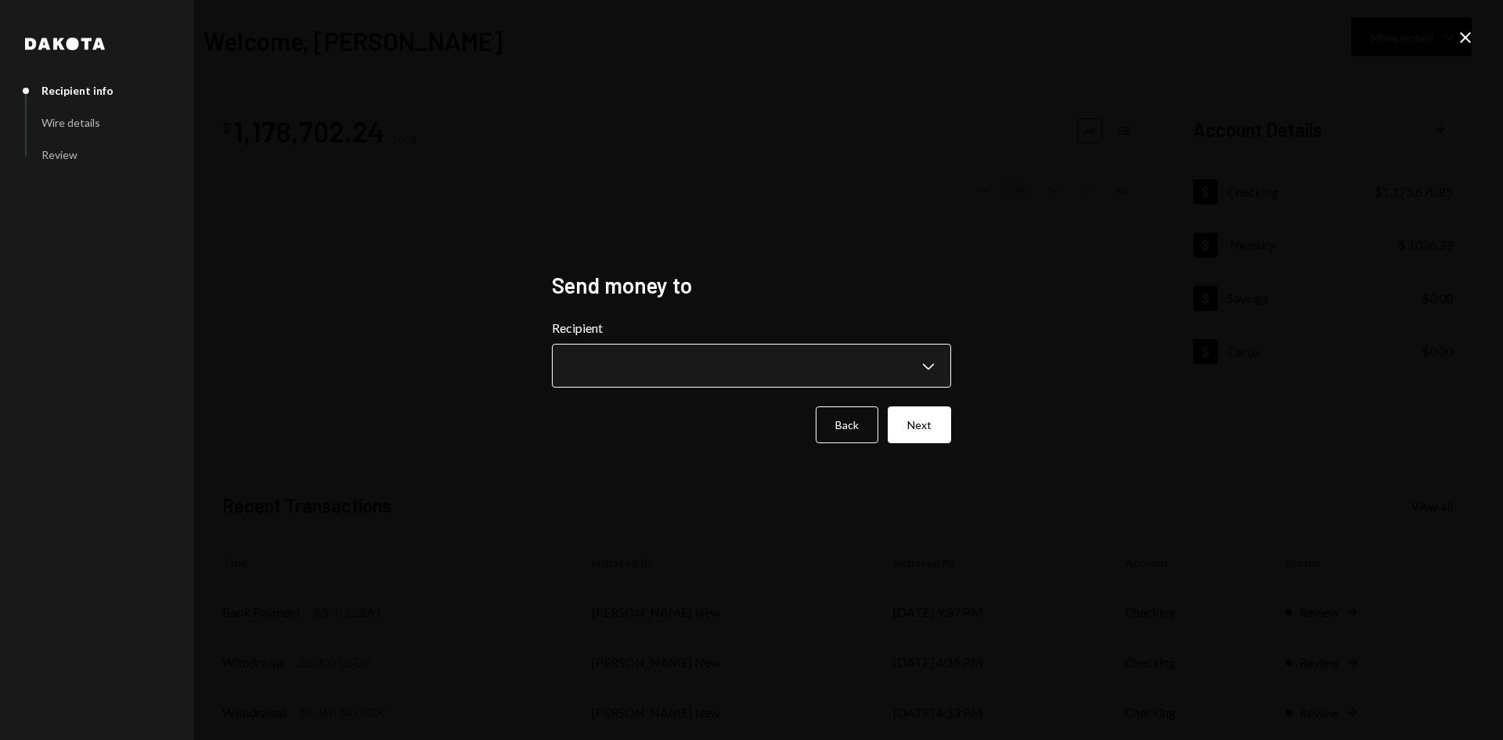
click at [598, 373] on body "M Movement Network... Caret Down Home Home Inbox Inbox Activities Transactions …" at bounding box center [746, 370] width 1493 height 740
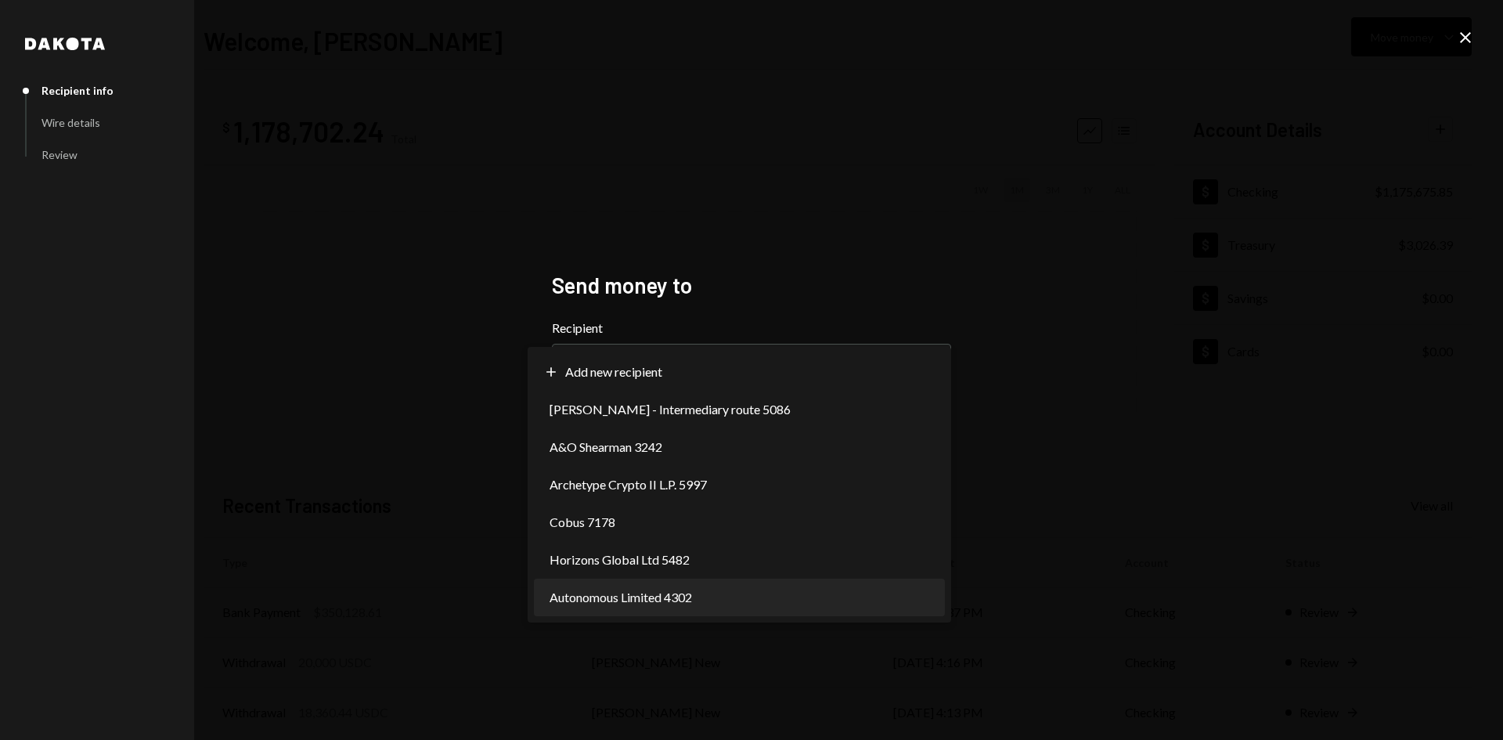
select select "**********"
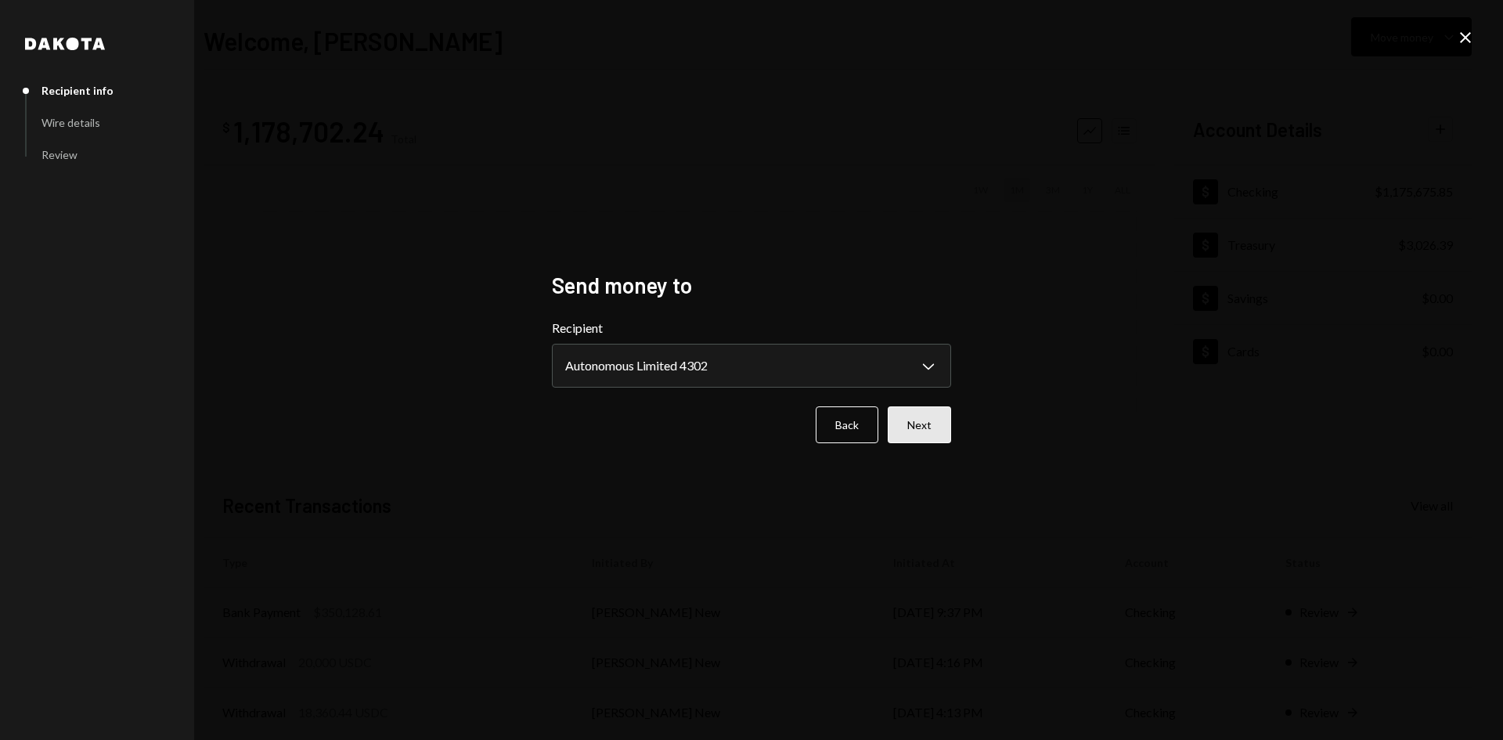
click at [899, 433] on button "Next" at bounding box center [919, 424] width 63 height 37
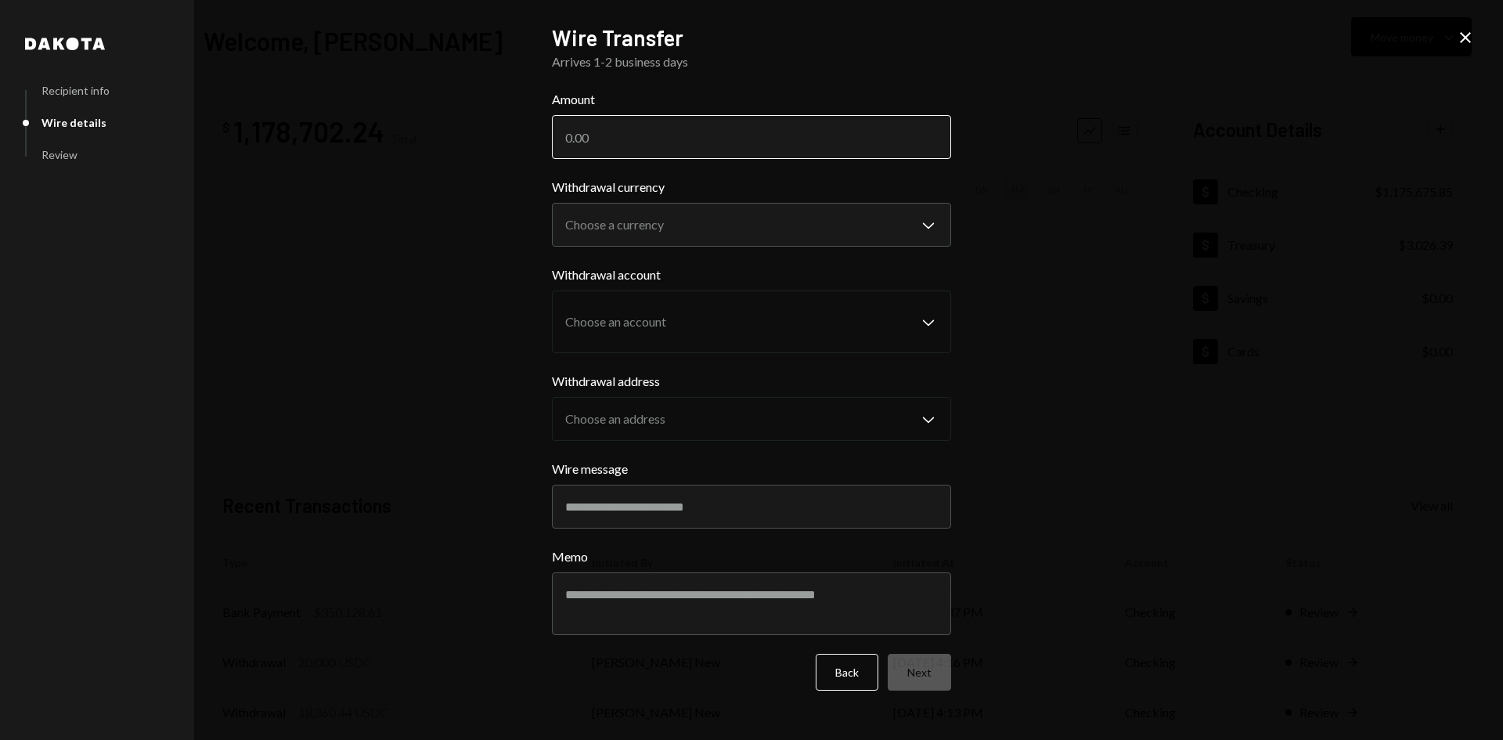
click at [653, 135] on input "Amount" at bounding box center [751, 137] width 399 height 44
type input "18125"
click at [619, 219] on body "M Movement Network... Caret Down Home Home Inbox Inbox Activities Transactions …" at bounding box center [746, 370] width 1493 height 740
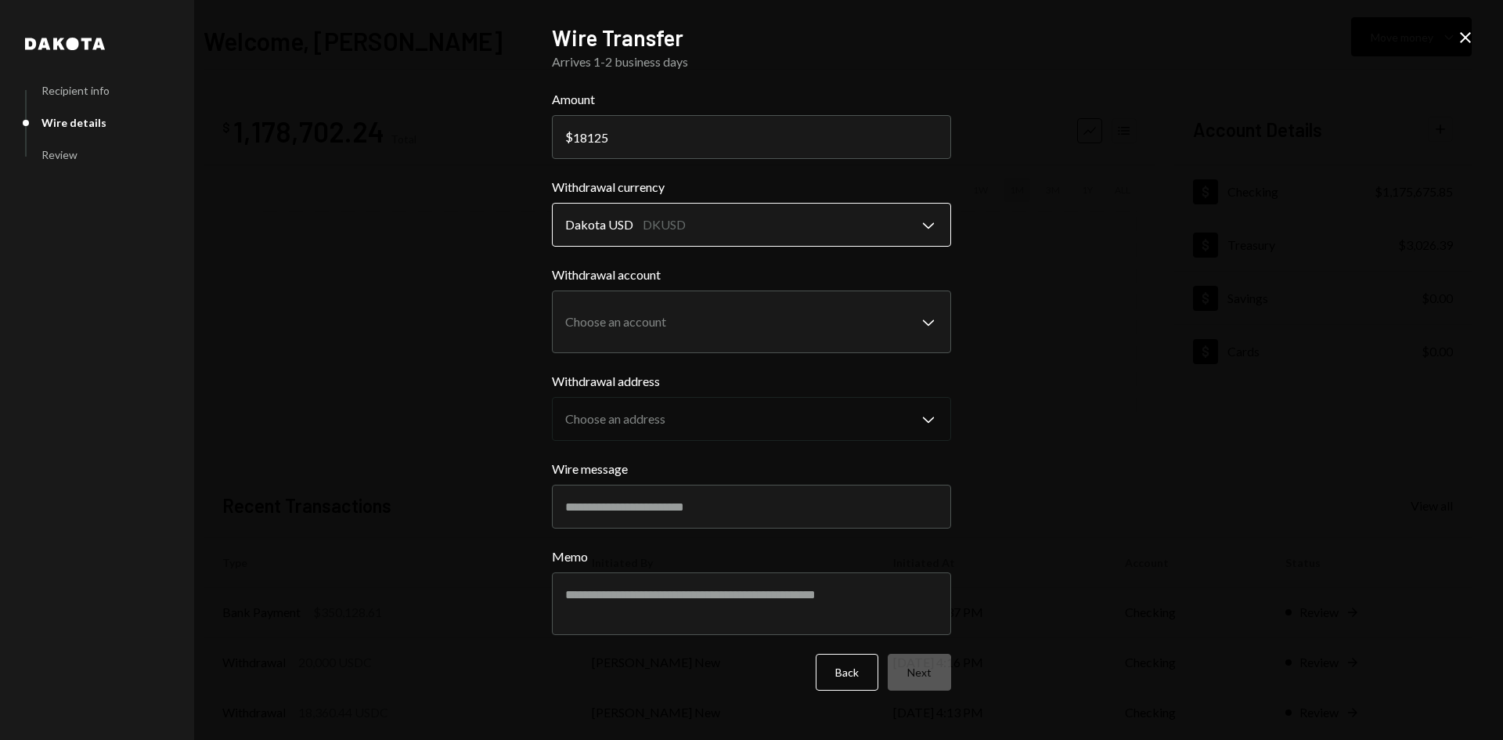
click at [627, 239] on body "M Movement Network... Caret Down Home Home Inbox Inbox Activities Transactions …" at bounding box center [746, 370] width 1493 height 740
select select "****"
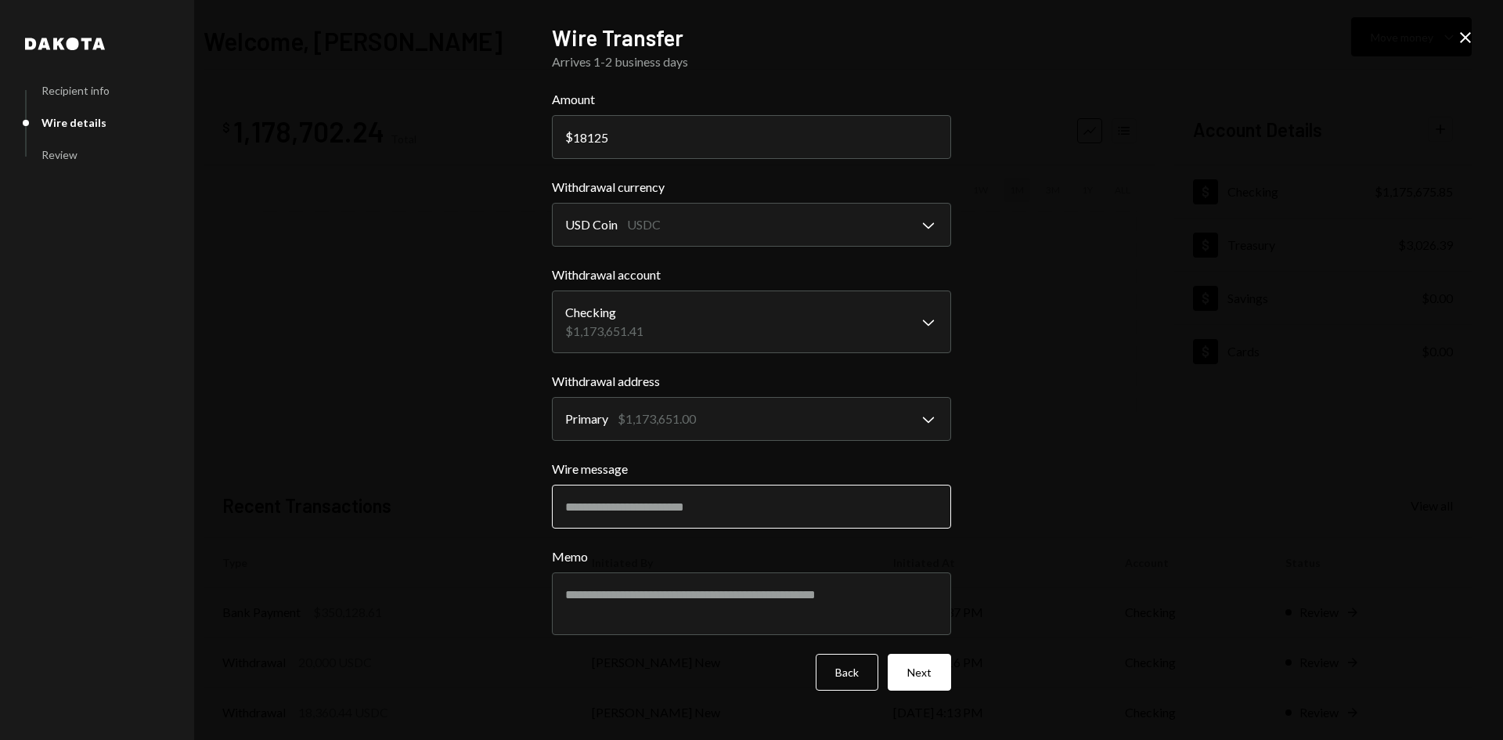
click at [653, 516] on input "Wire message" at bounding box center [751, 506] width 399 height 44
type input "**********"
click at [898, 676] on button "Next" at bounding box center [919, 672] width 63 height 37
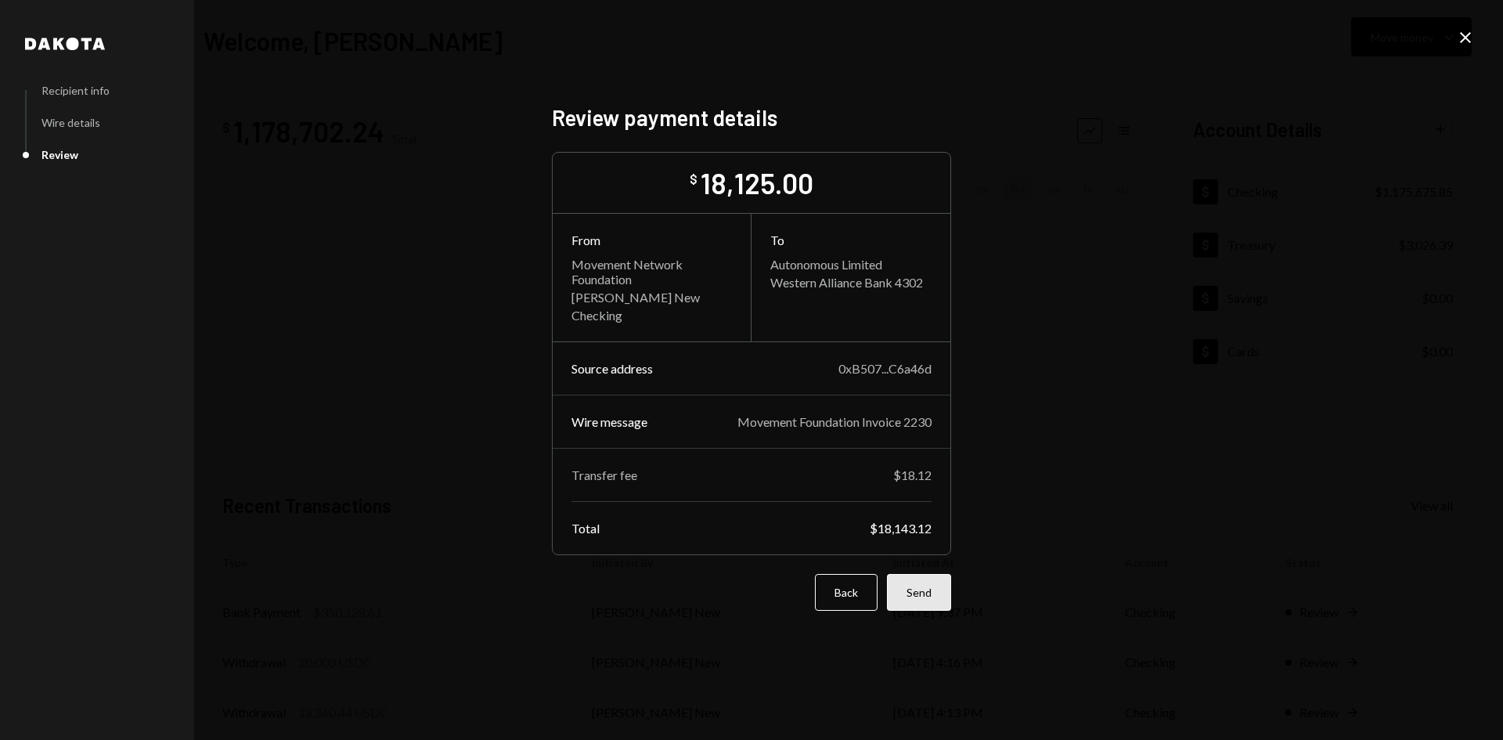
click at [912, 603] on button "Send" at bounding box center [919, 592] width 64 height 37
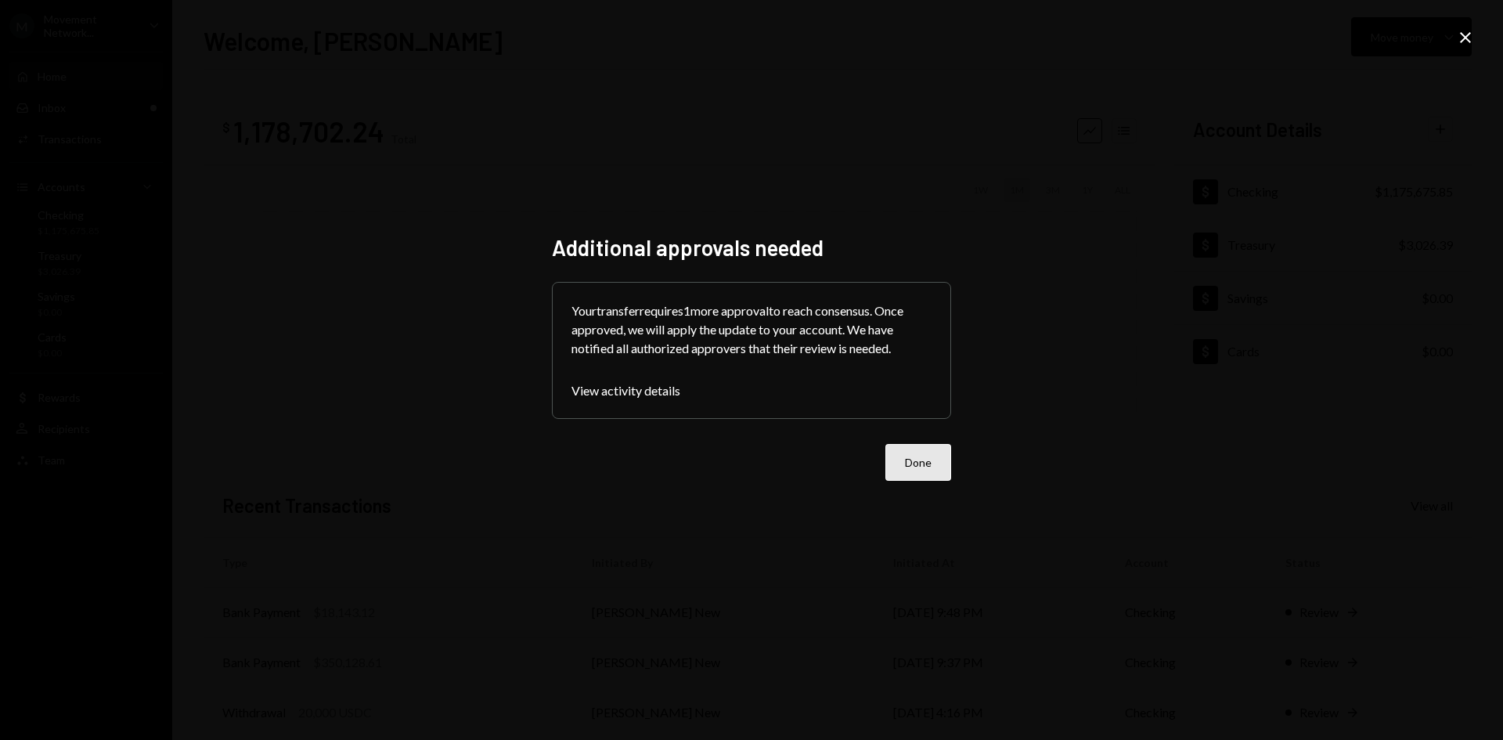
click at [921, 471] on button "Done" at bounding box center [918, 462] width 66 height 37
